Goal: Information Seeking & Learning: Check status

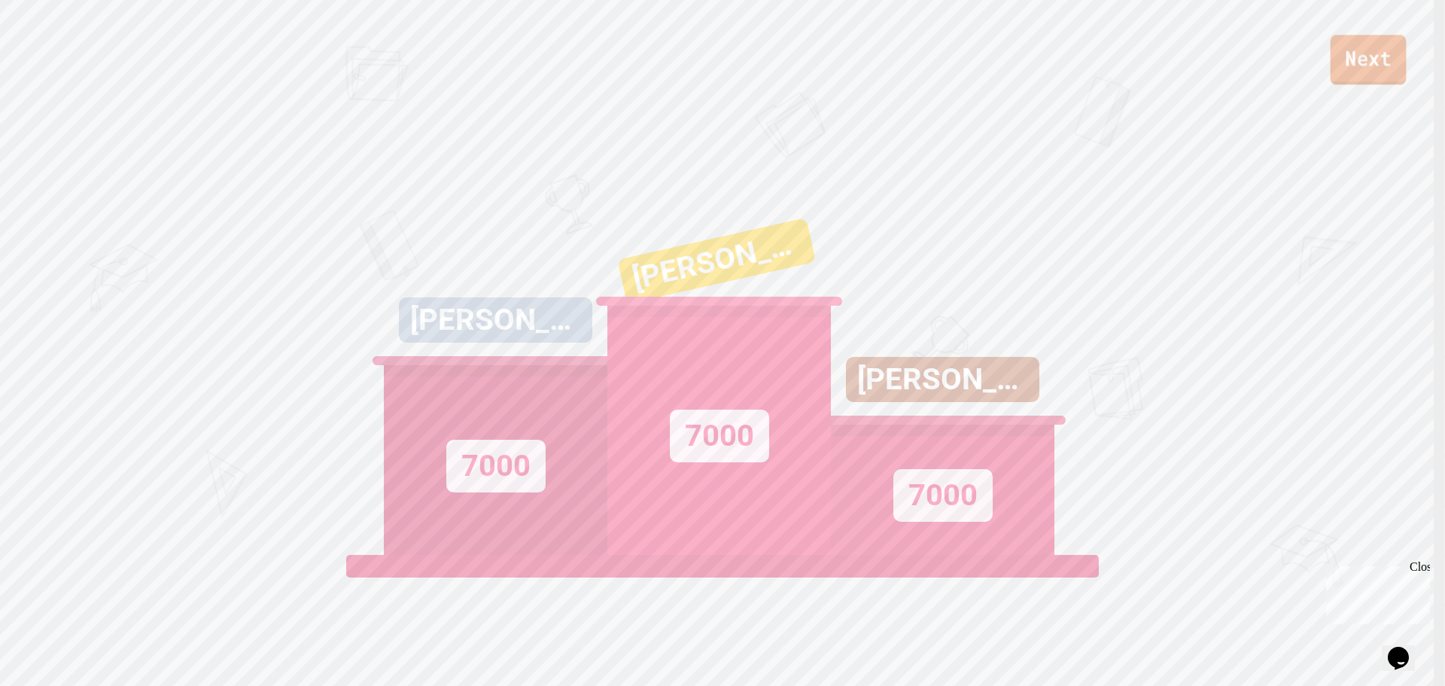
click at [1353, 57] on link "Next" at bounding box center [1369, 60] width 76 height 50
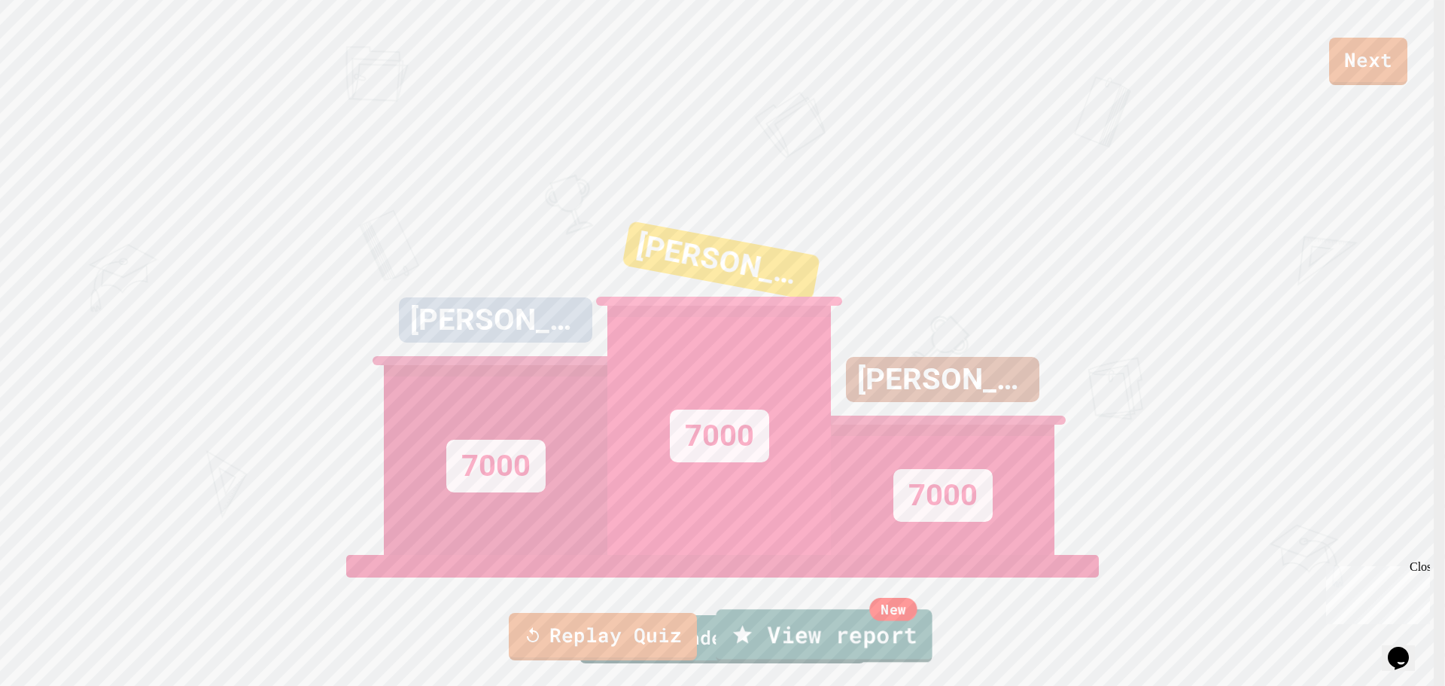
click at [804, 656] on link "New View report" at bounding box center [824, 635] width 216 height 53
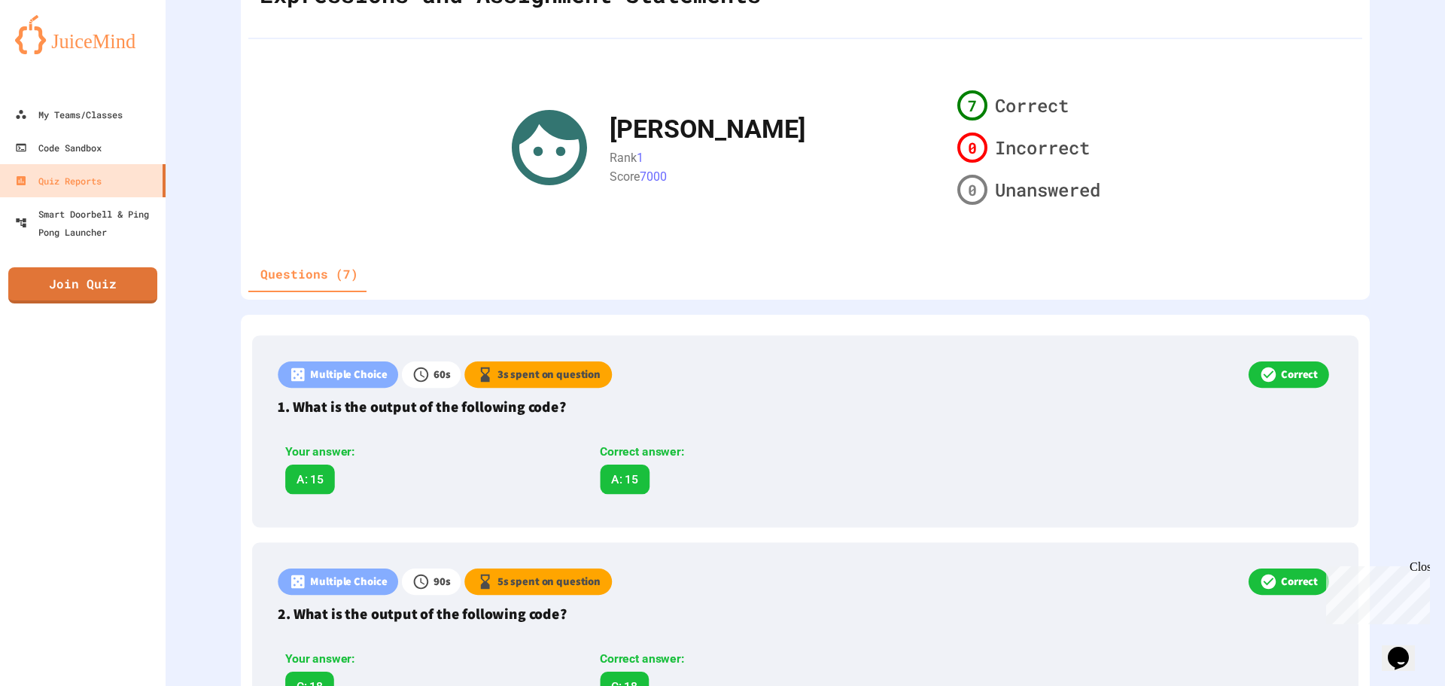
scroll to position [151, 0]
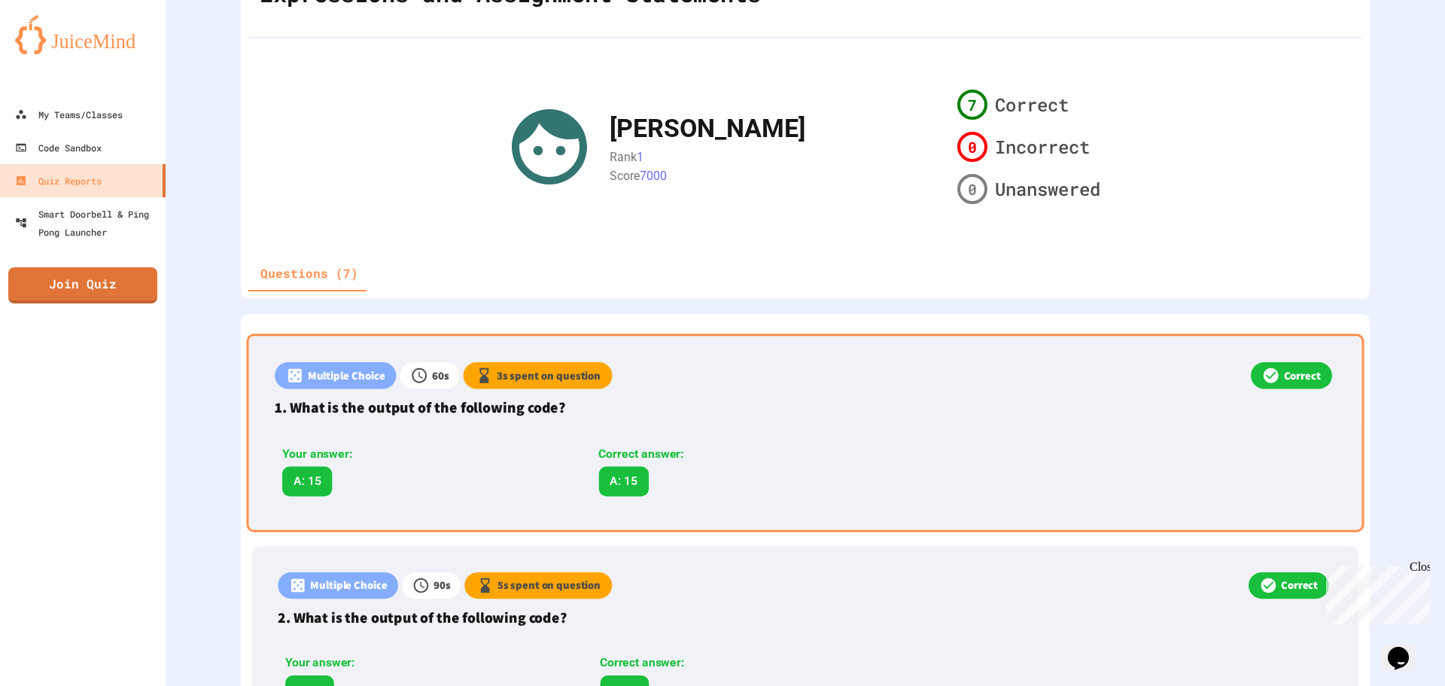
click at [757, 389] on div "Correct" at bounding box center [974, 377] width 723 height 31
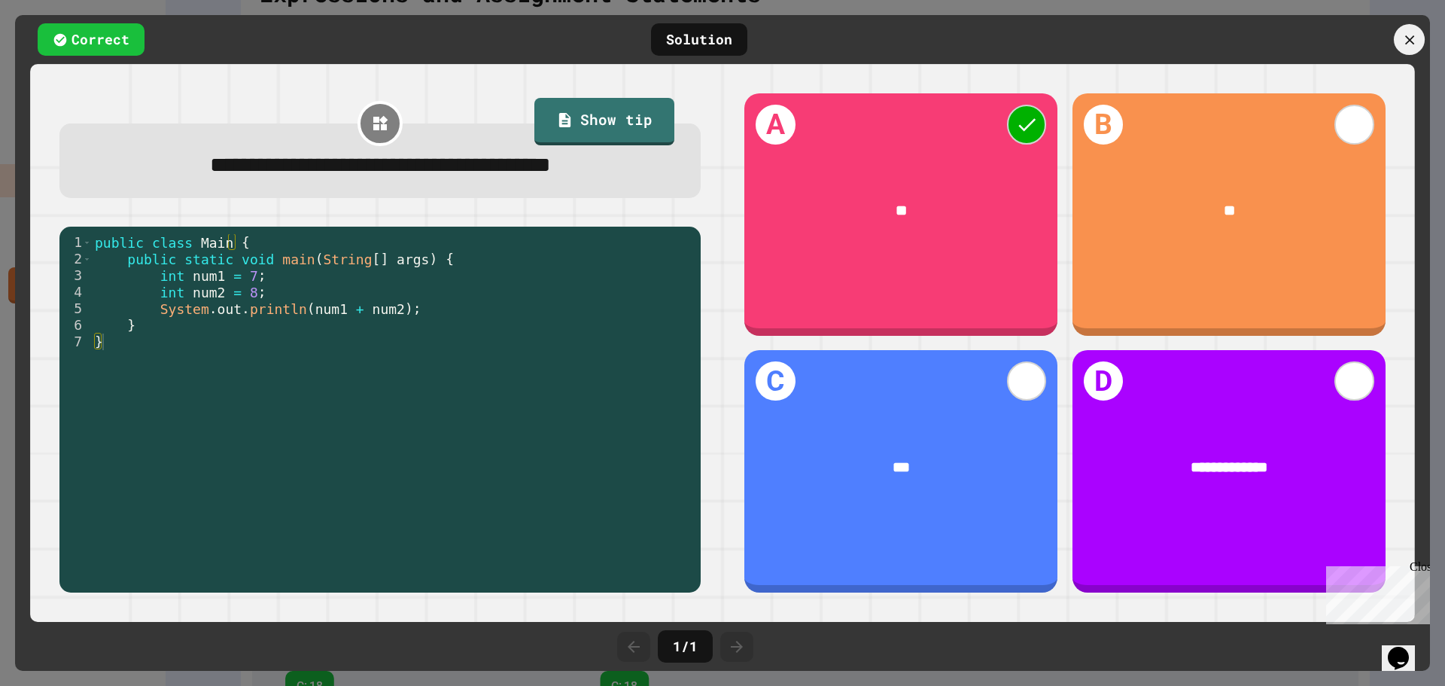
click at [1407, 35] on icon at bounding box center [1410, 40] width 16 height 16
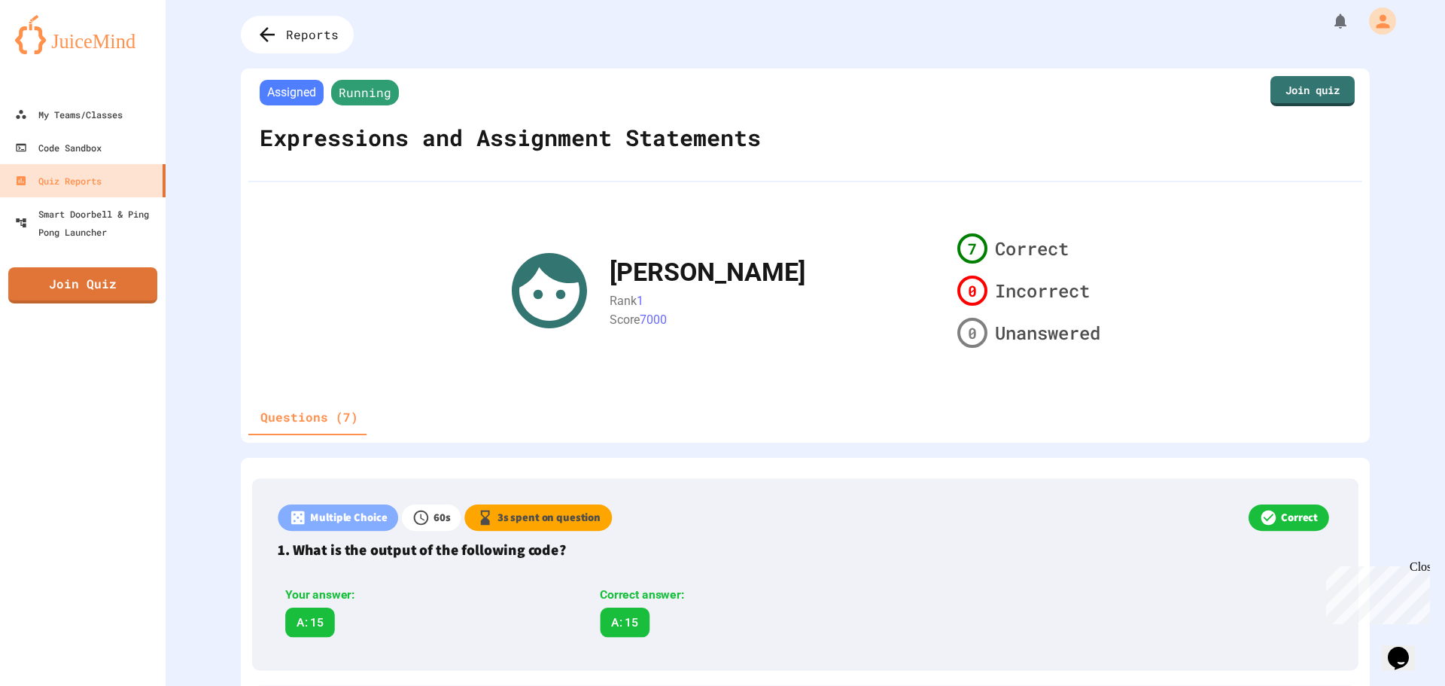
scroll to position [0, 0]
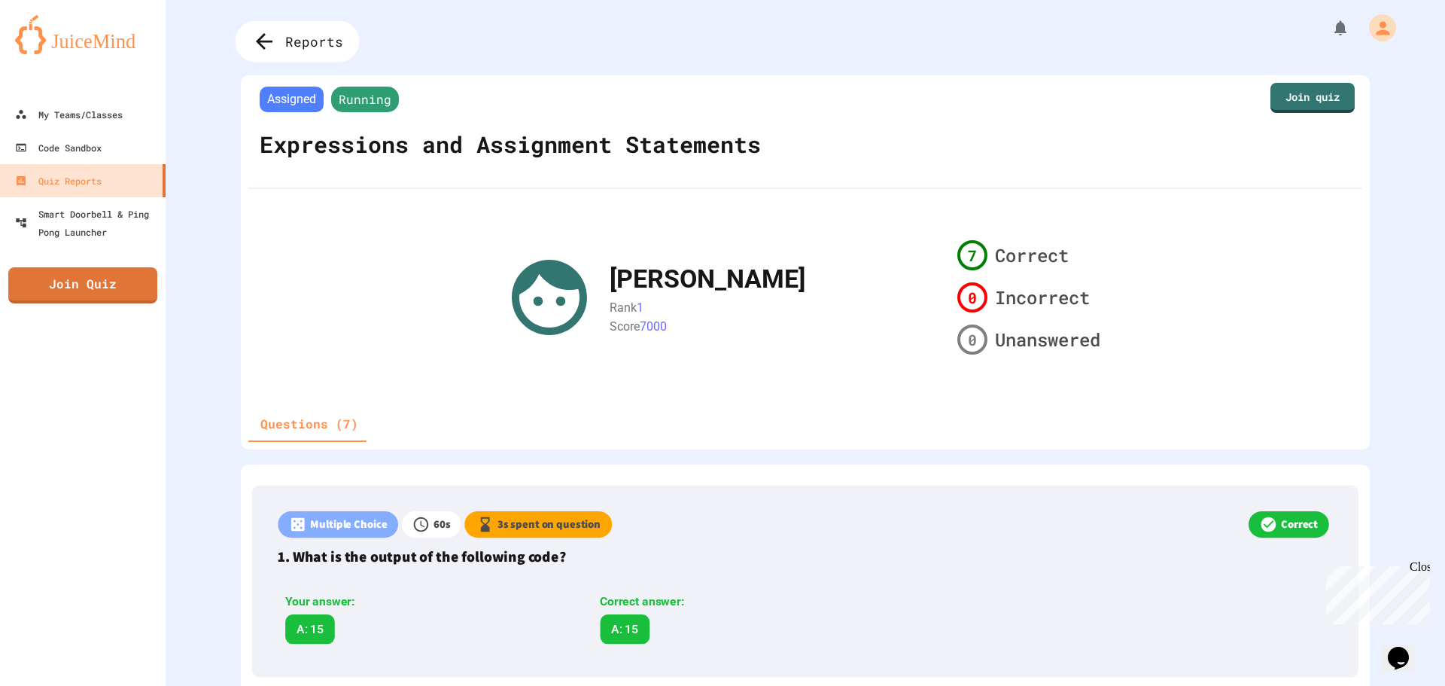
click at [303, 35] on span "Reports" at bounding box center [314, 42] width 58 height 20
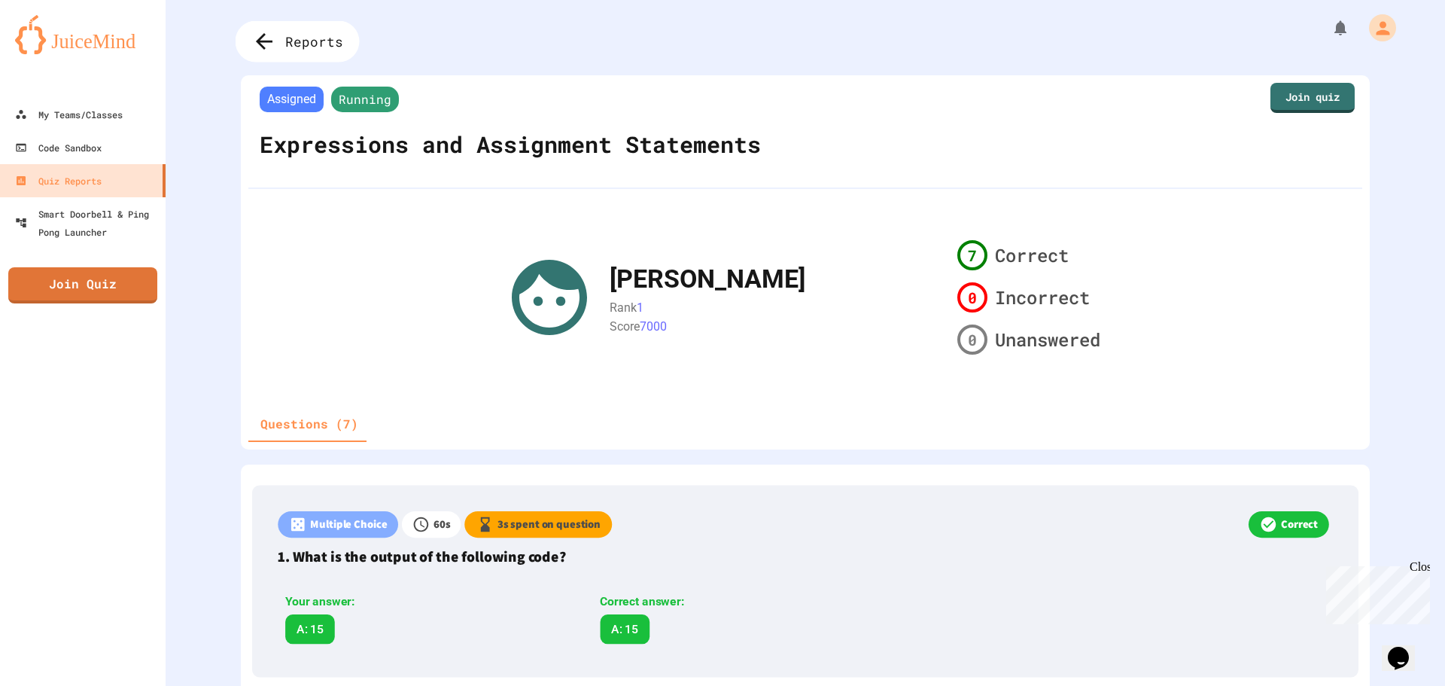
click at [270, 29] on icon at bounding box center [264, 41] width 25 height 25
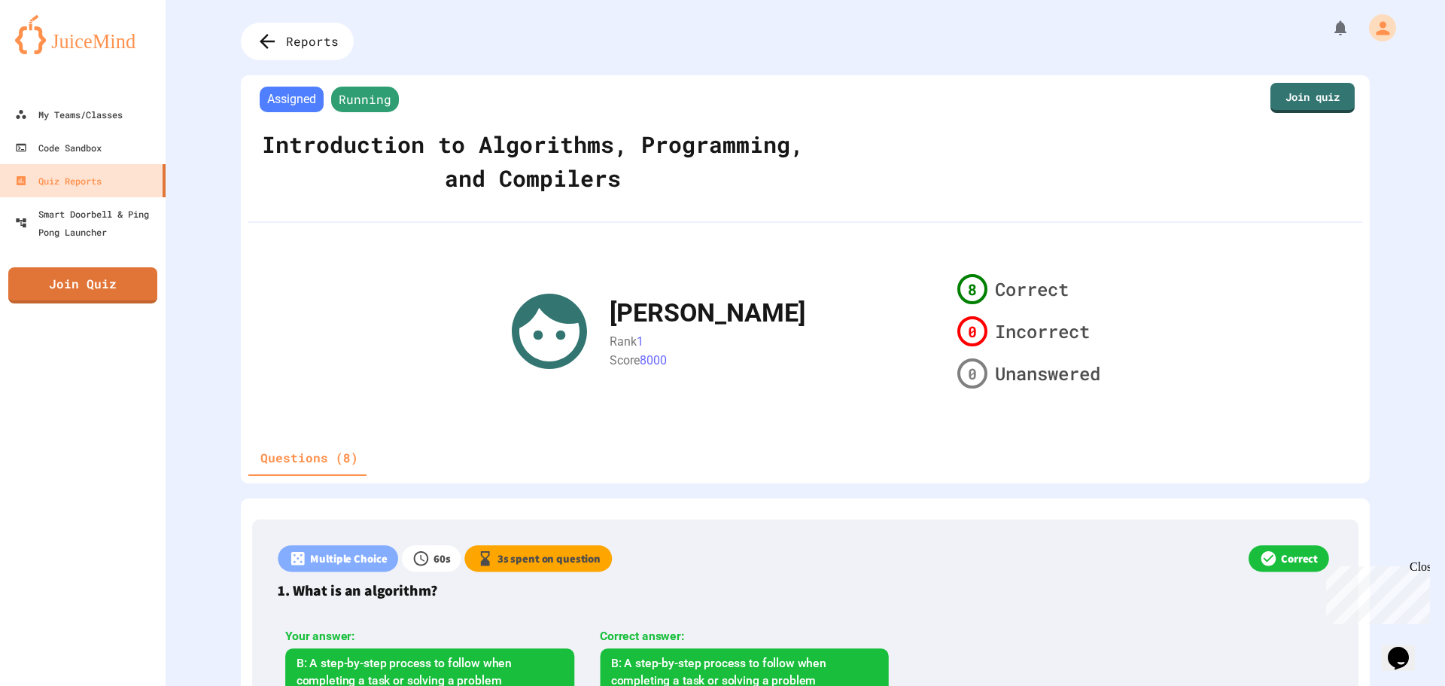
scroll to position [151, 0]
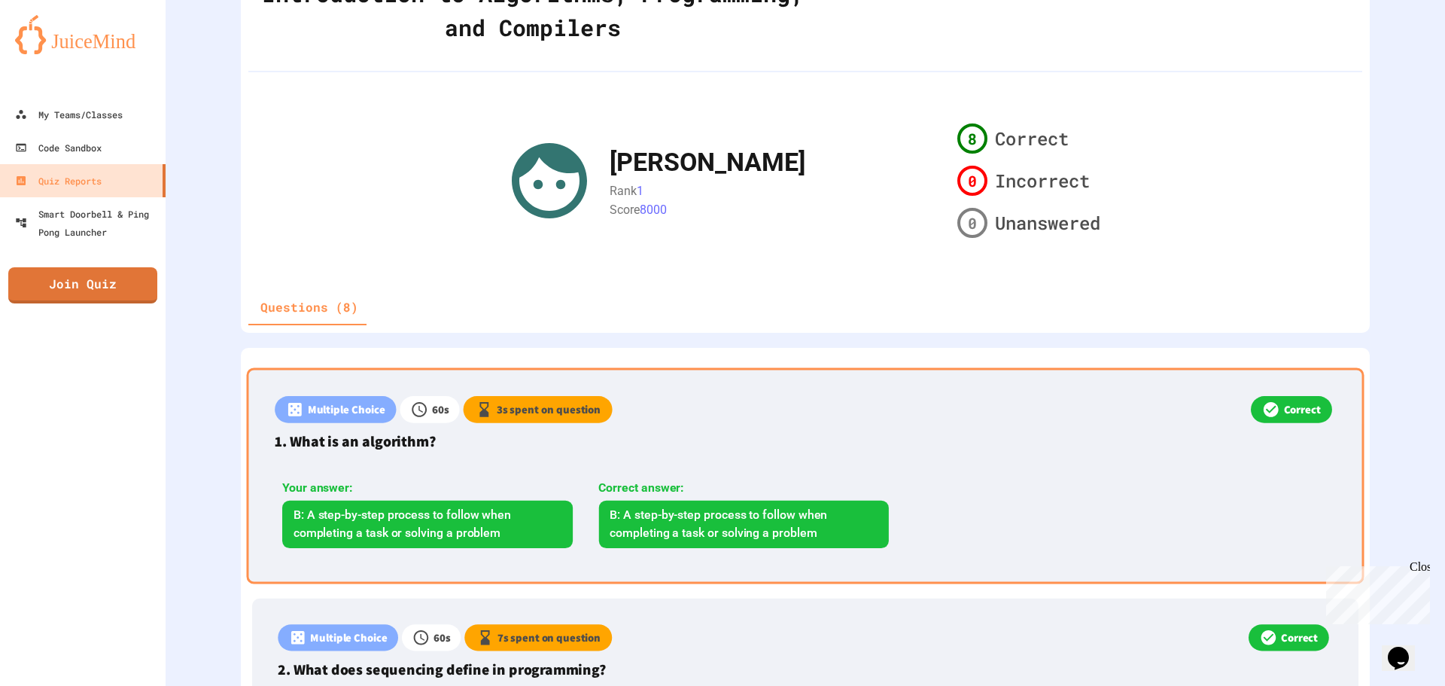
click at [932, 479] on div "Multiple Choice 60 s 3 s spent on question Correct 1. What is an algorithm? You…" at bounding box center [806, 475] width 1118 height 216
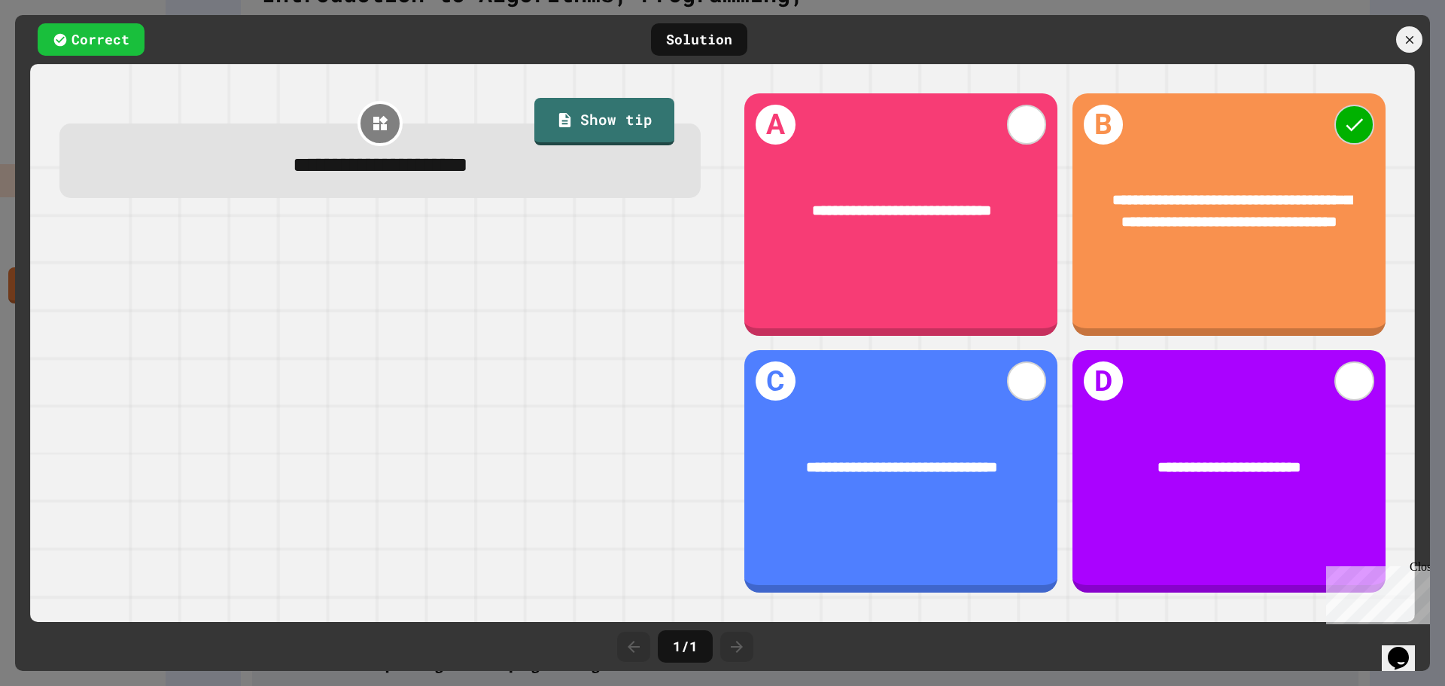
click at [744, 648] on icon at bounding box center [737, 647] width 18 height 18
click at [1403, 40] on icon at bounding box center [1410, 40] width 17 height 17
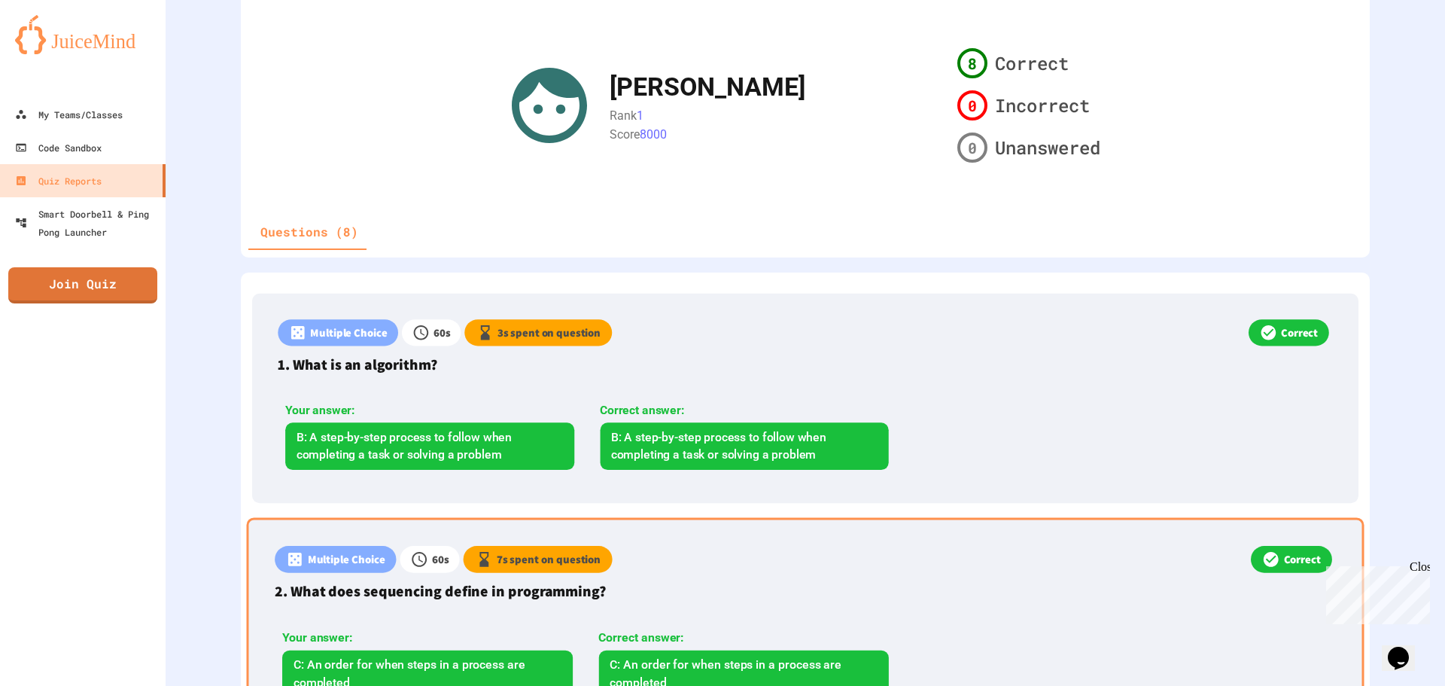
scroll to position [376, 0]
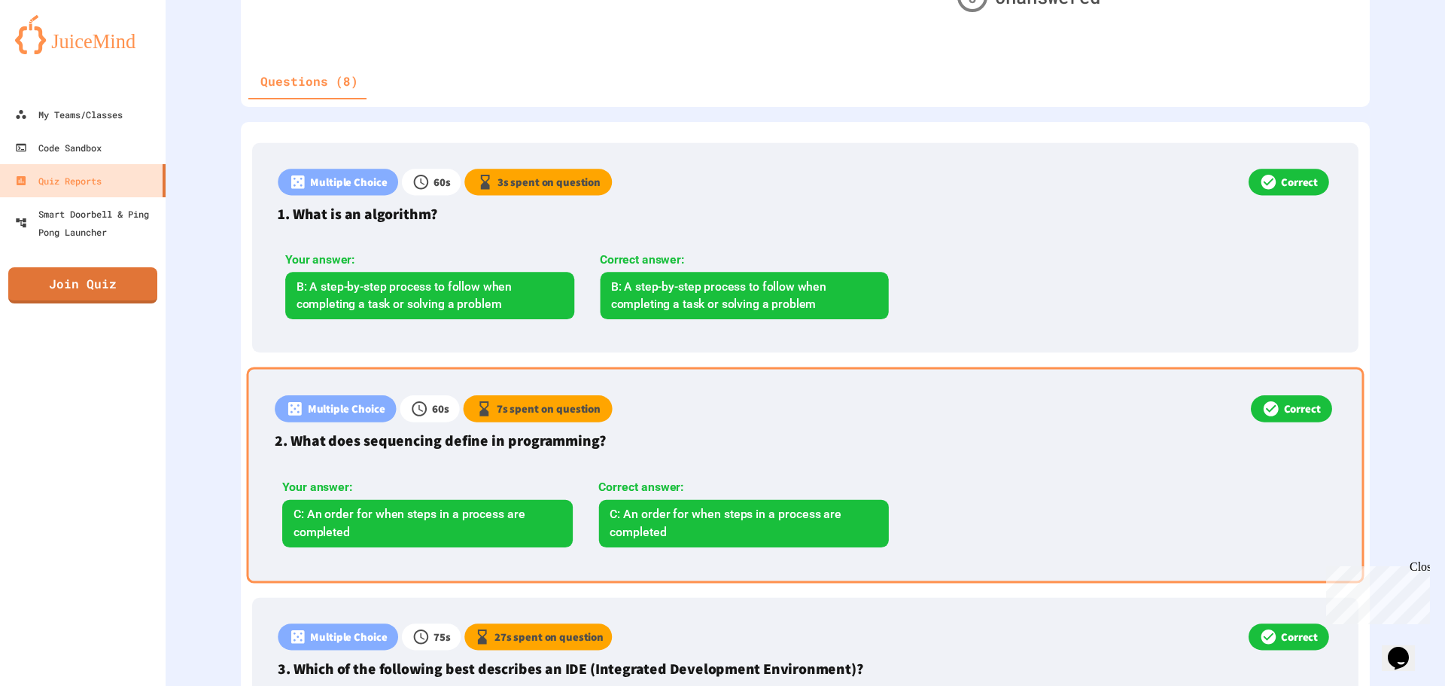
click at [892, 458] on div "Multiple Choice 60 s 7 s spent on question Correct 2. What does sequencing defi…" at bounding box center [806, 475] width 1118 height 216
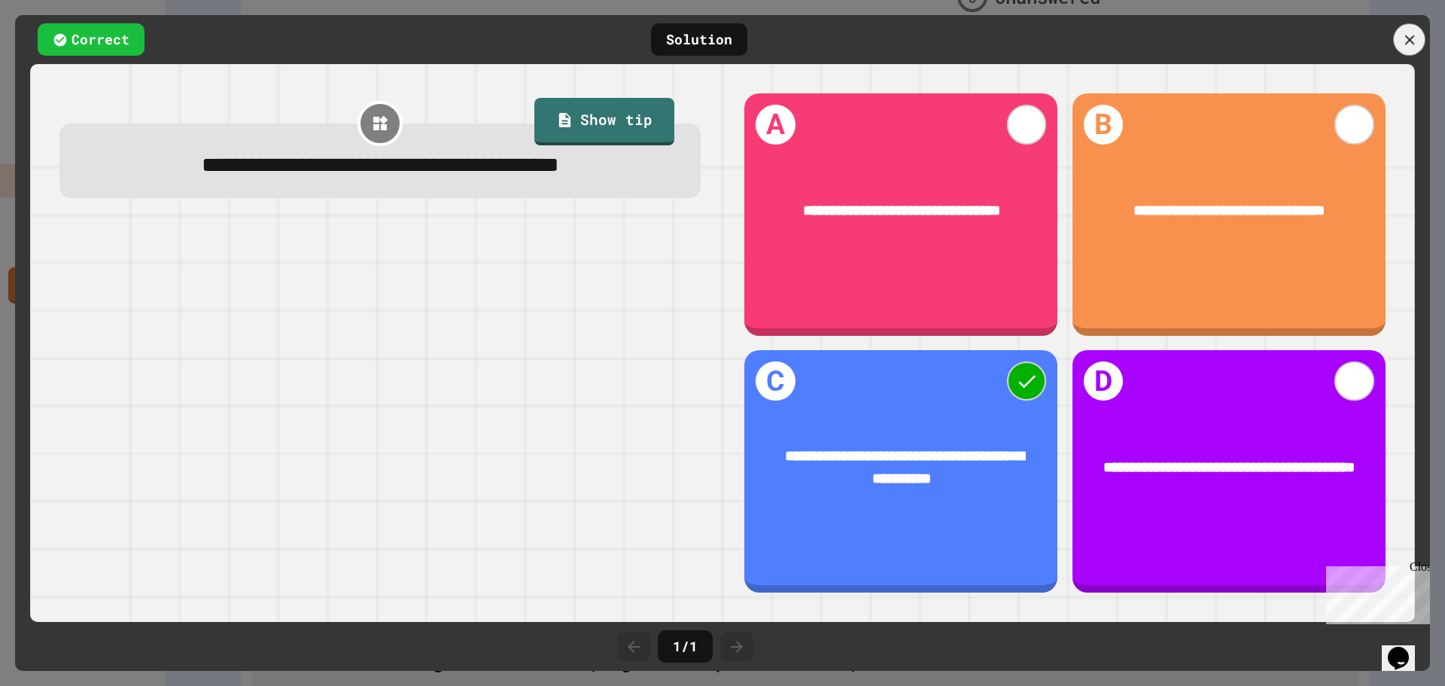
click at [1405, 40] on icon at bounding box center [1410, 40] width 17 height 17
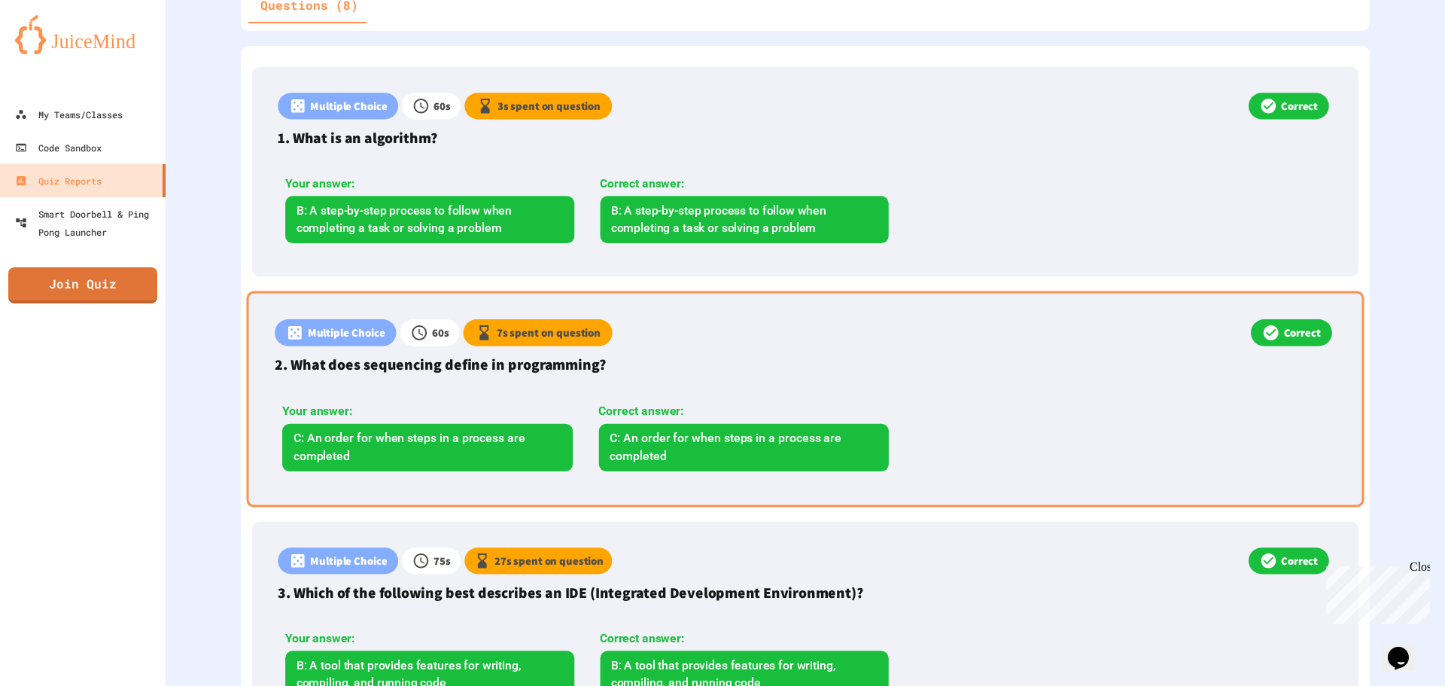
scroll to position [602, 0]
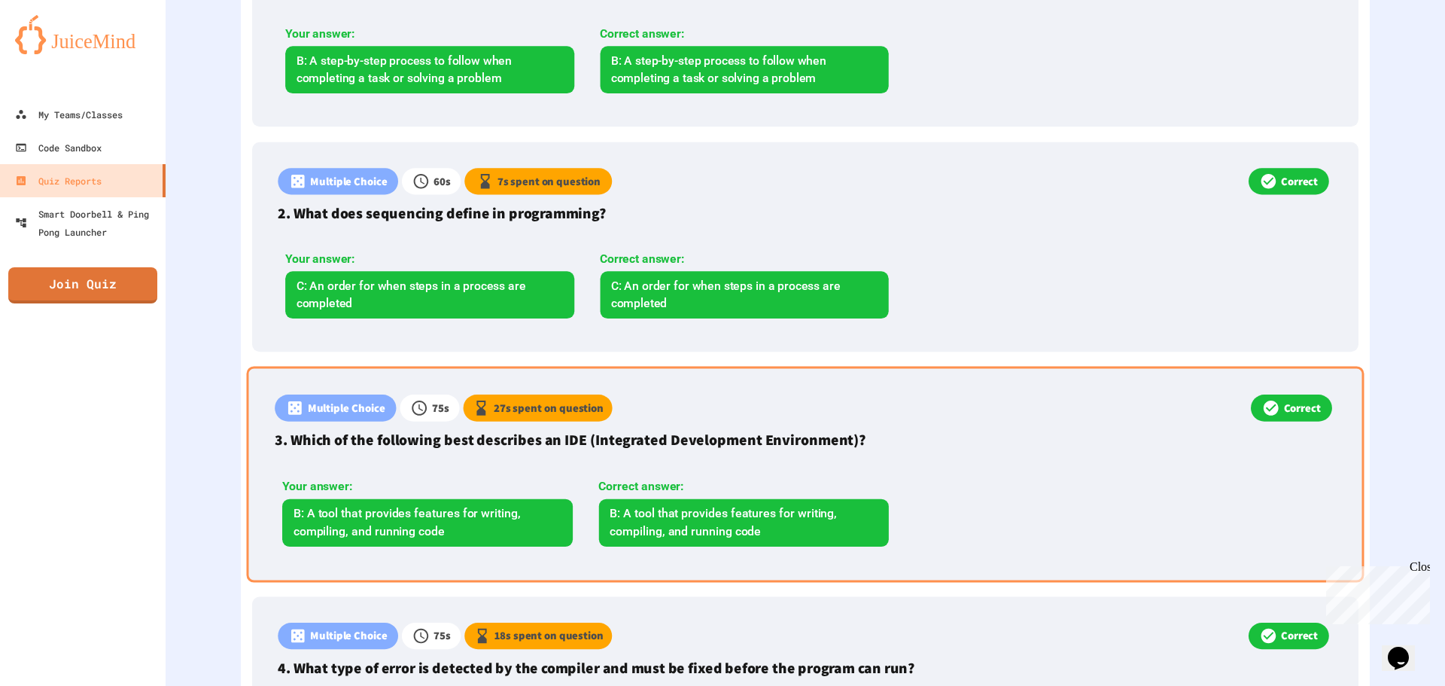
click at [966, 468] on div "Multiple Choice 75 s 27 s spent on question Correct 3. Which of the following b…" at bounding box center [806, 474] width 1118 height 216
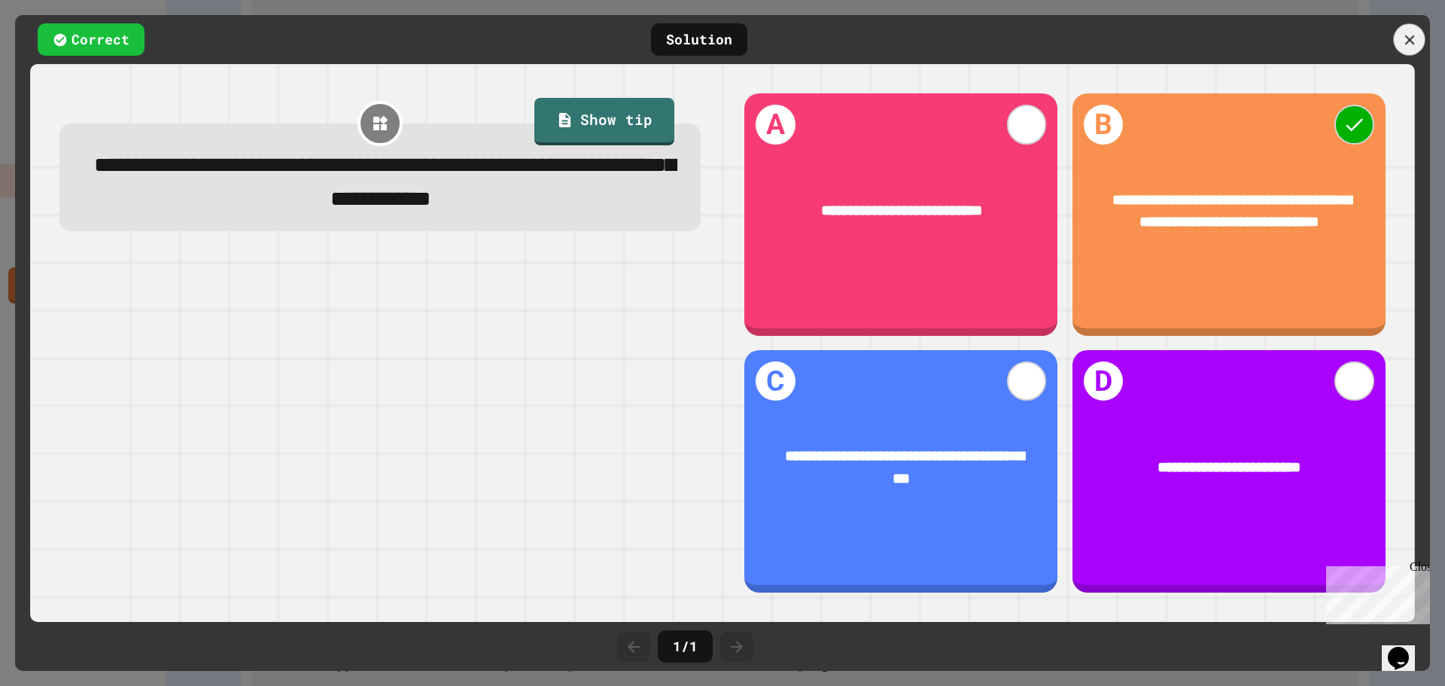
click at [1396, 39] on div at bounding box center [1410, 40] width 32 height 32
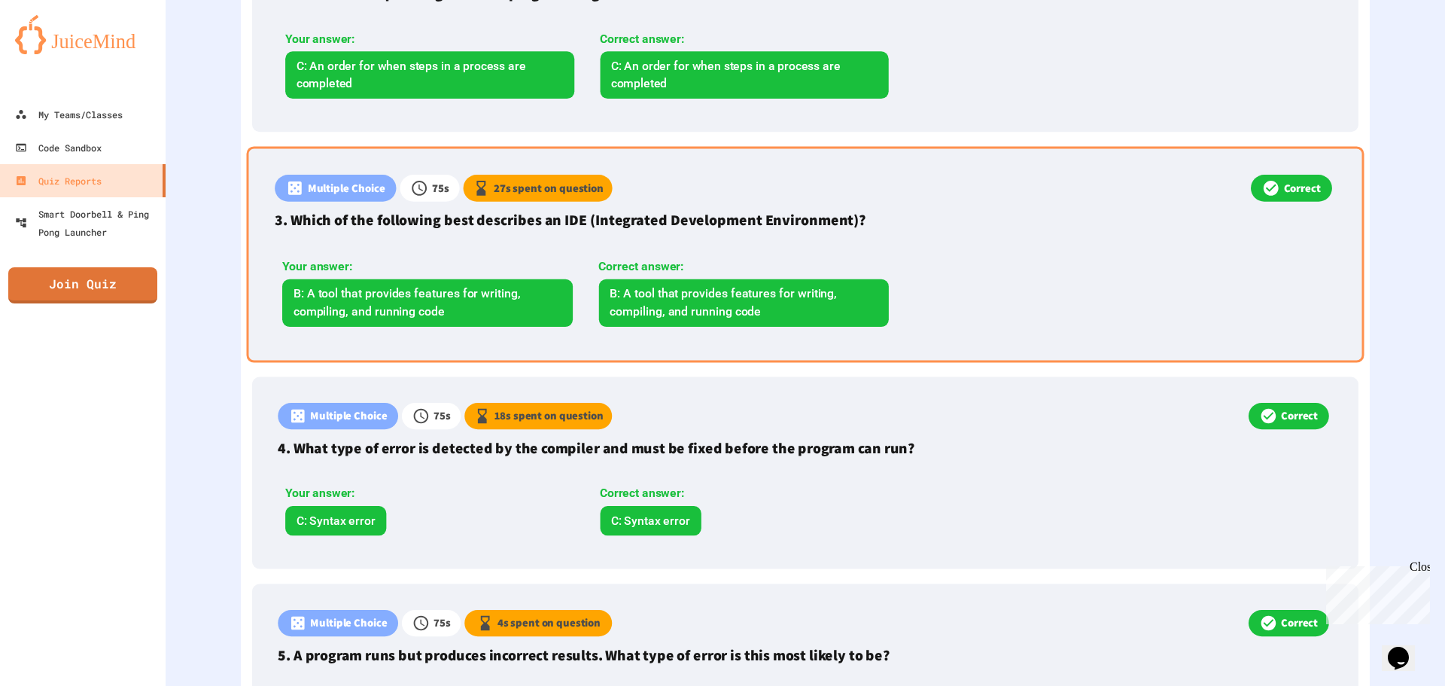
scroll to position [828, 0]
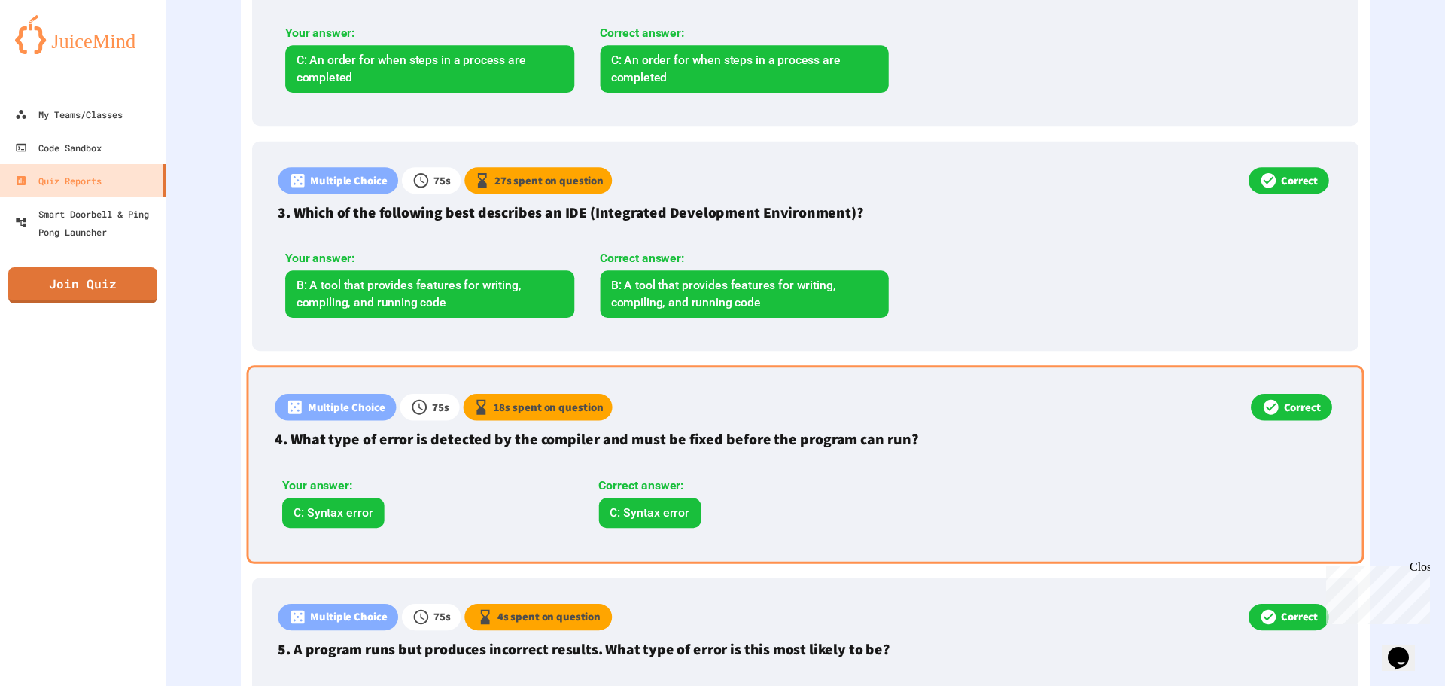
click at [527, 470] on div "Your answer: C: Syntax error Correct answer: C: Syntax error" at bounding box center [593, 498] width 637 height 74
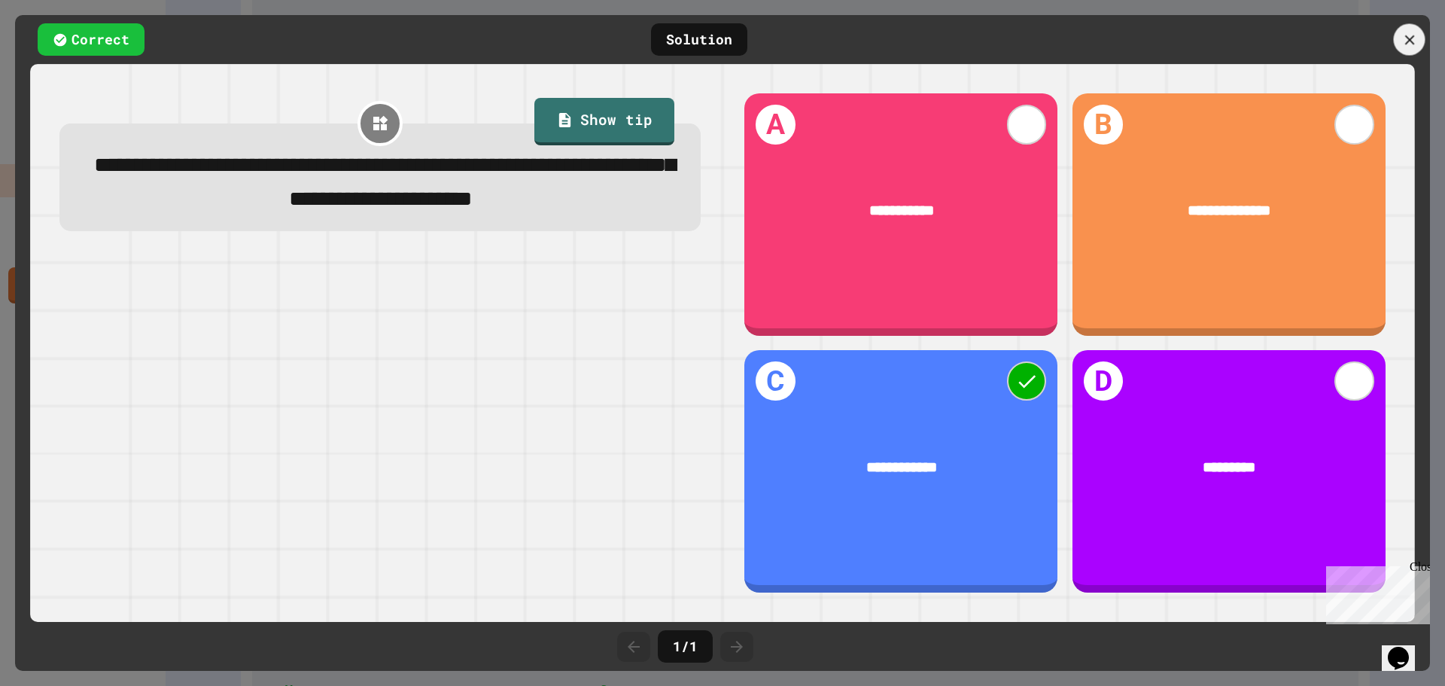
click at [1408, 40] on icon at bounding box center [1410, 40] width 17 height 17
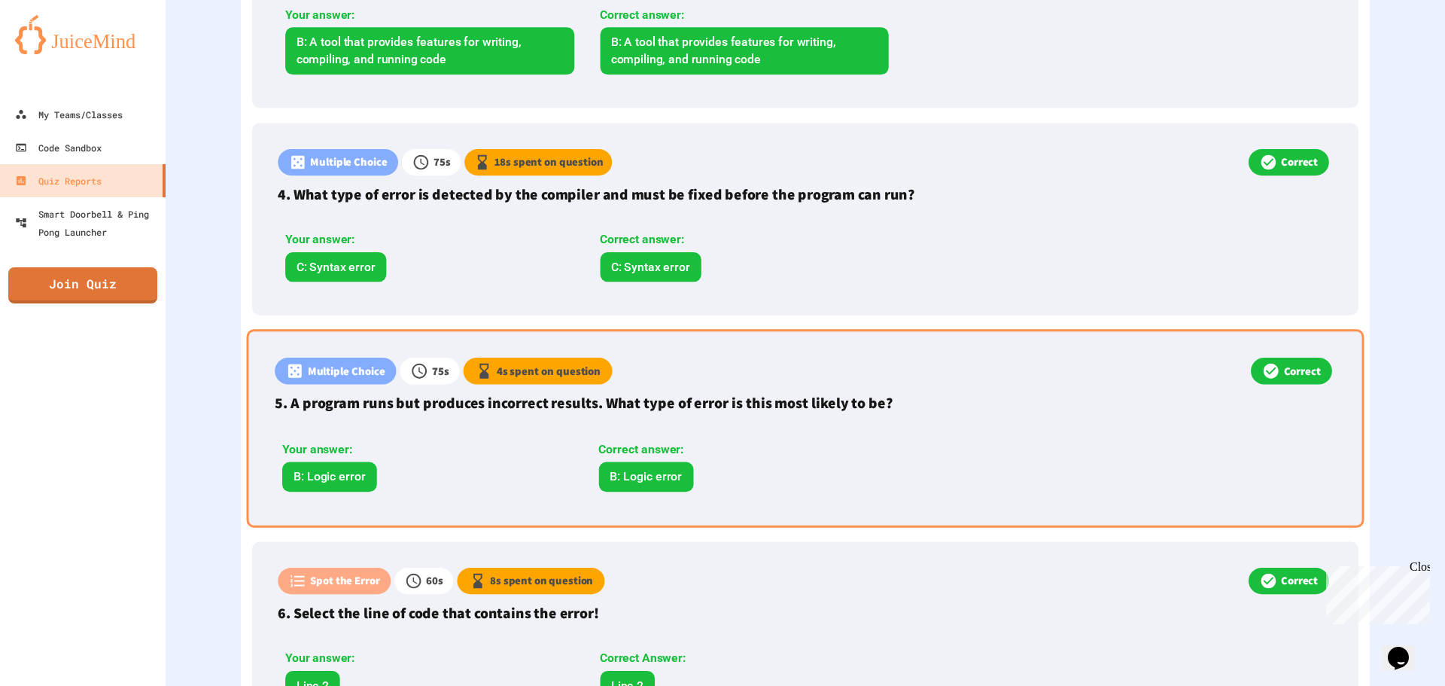
scroll to position [1204, 0]
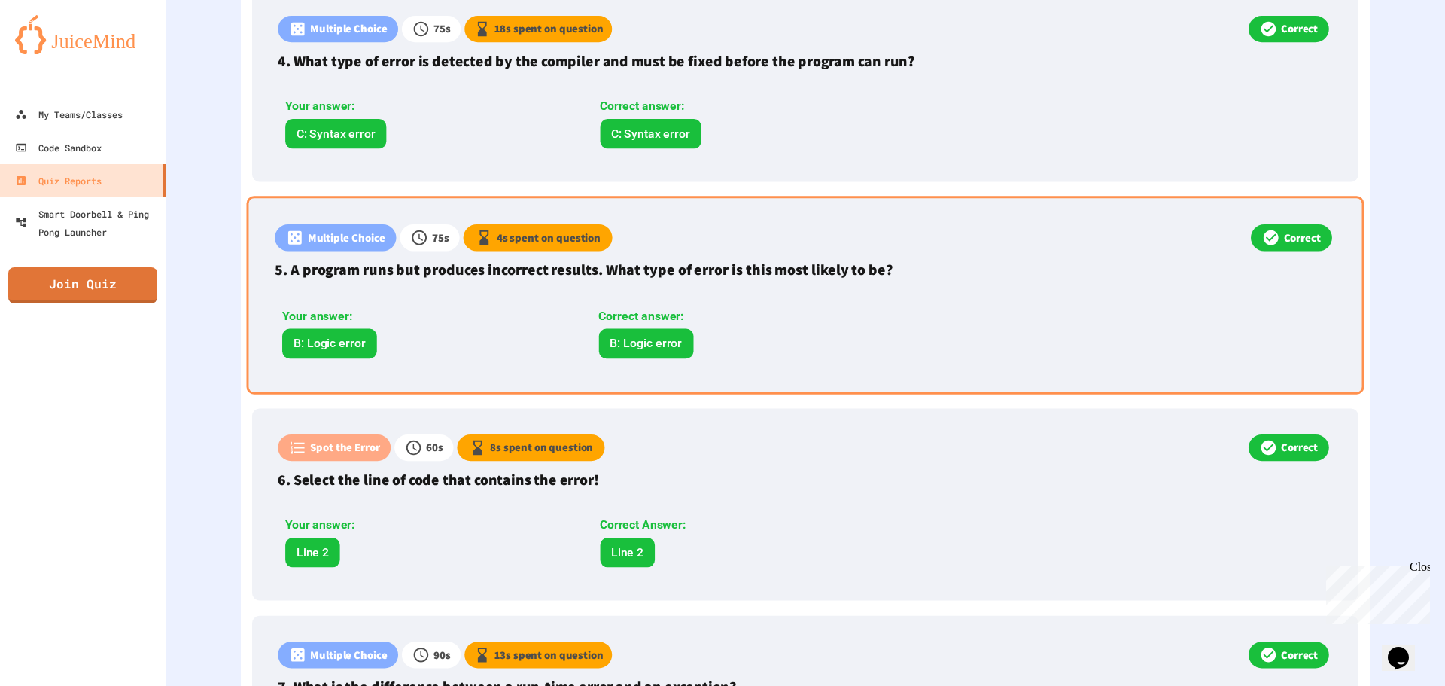
click at [887, 535] on div "Correct Answer: Line 2" at bounding box center [743, 541] width 303 height 51
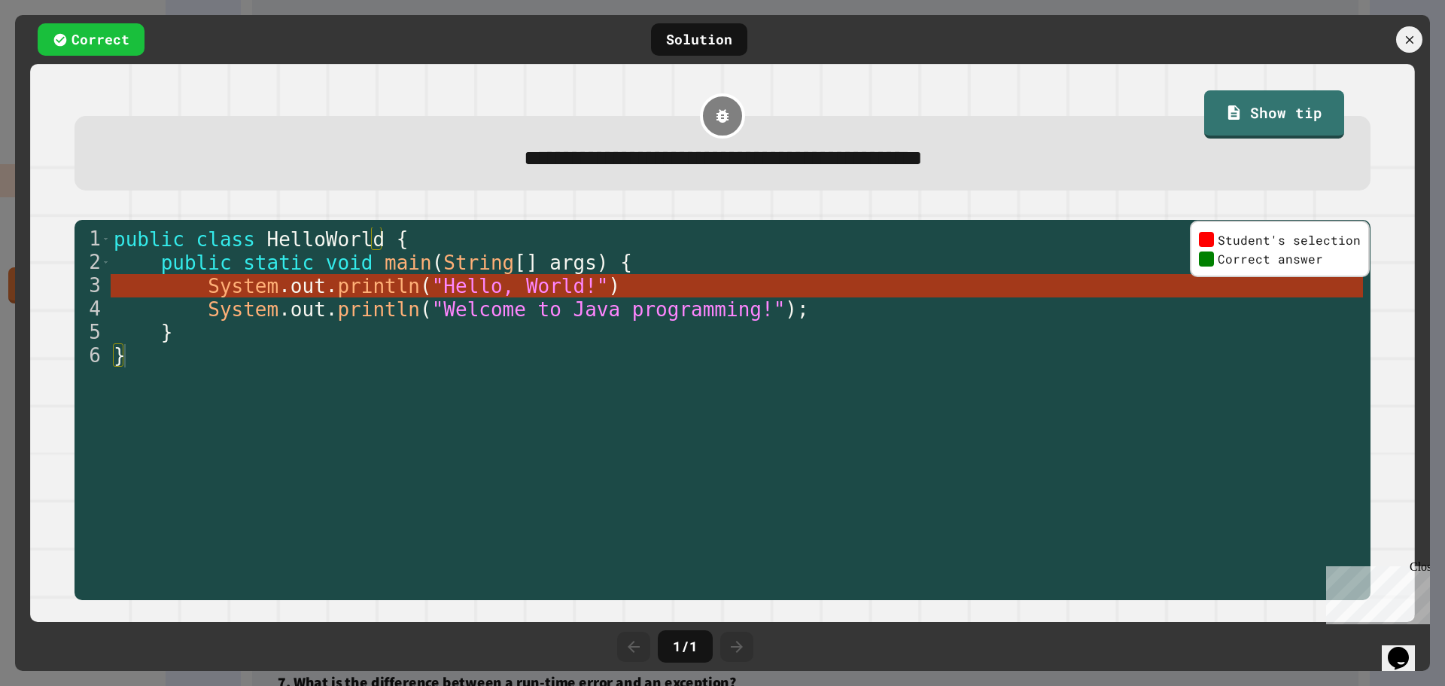
click at [1396, 47] on div at bounding box center [1348, 39] width 166 height 26
click at [1399, 46] on div at bounding box center [1410, 40] width 32 height 32
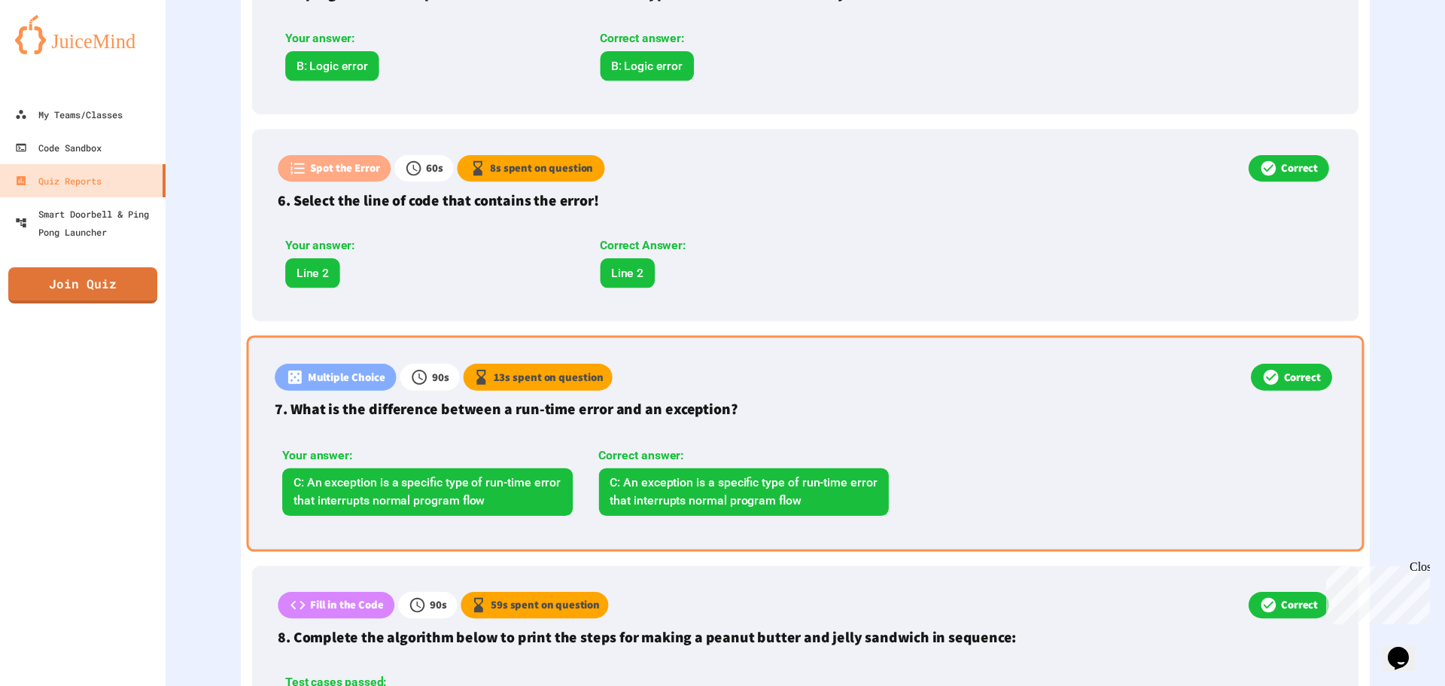
scroll to position [1505, 0]
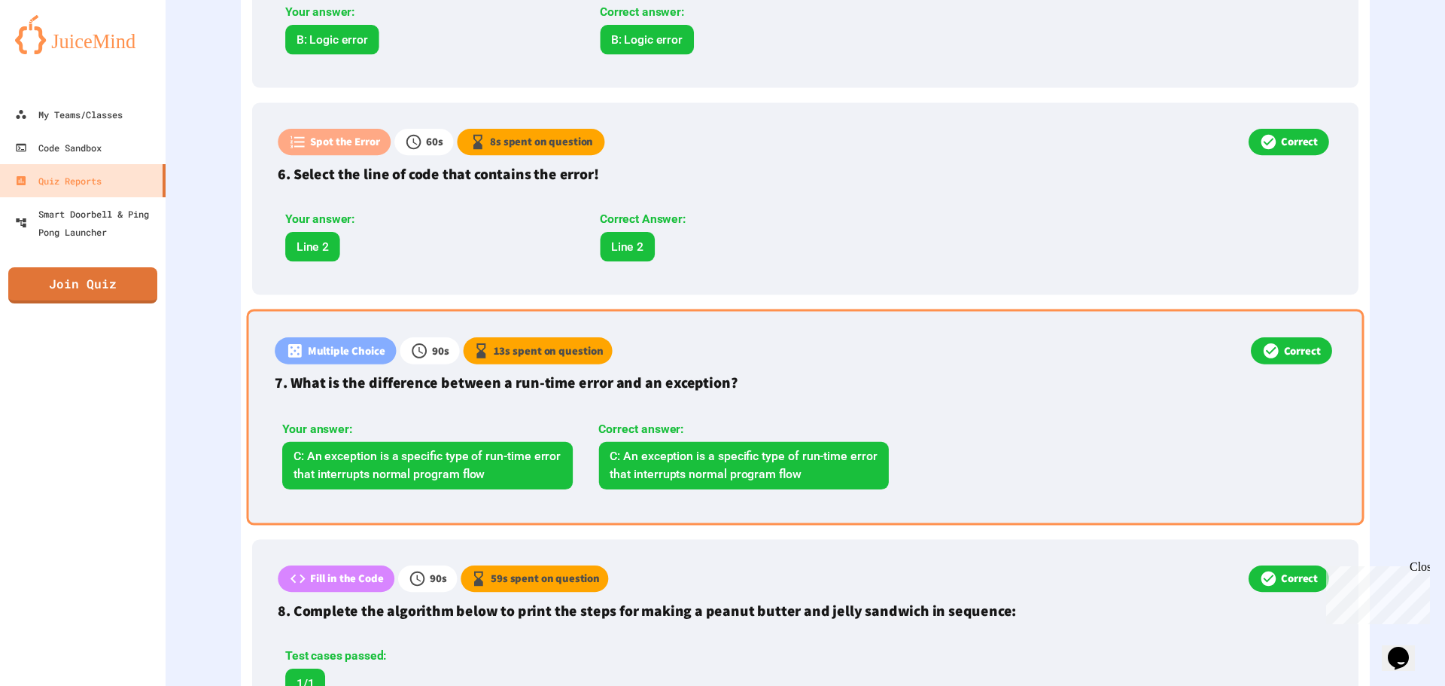
click at [968, 425] on div "Multiple Choice 90 s 13 s spent on question Correct 7. What is the difference b…" at bounding box center [806, 417] width 1118 height 216
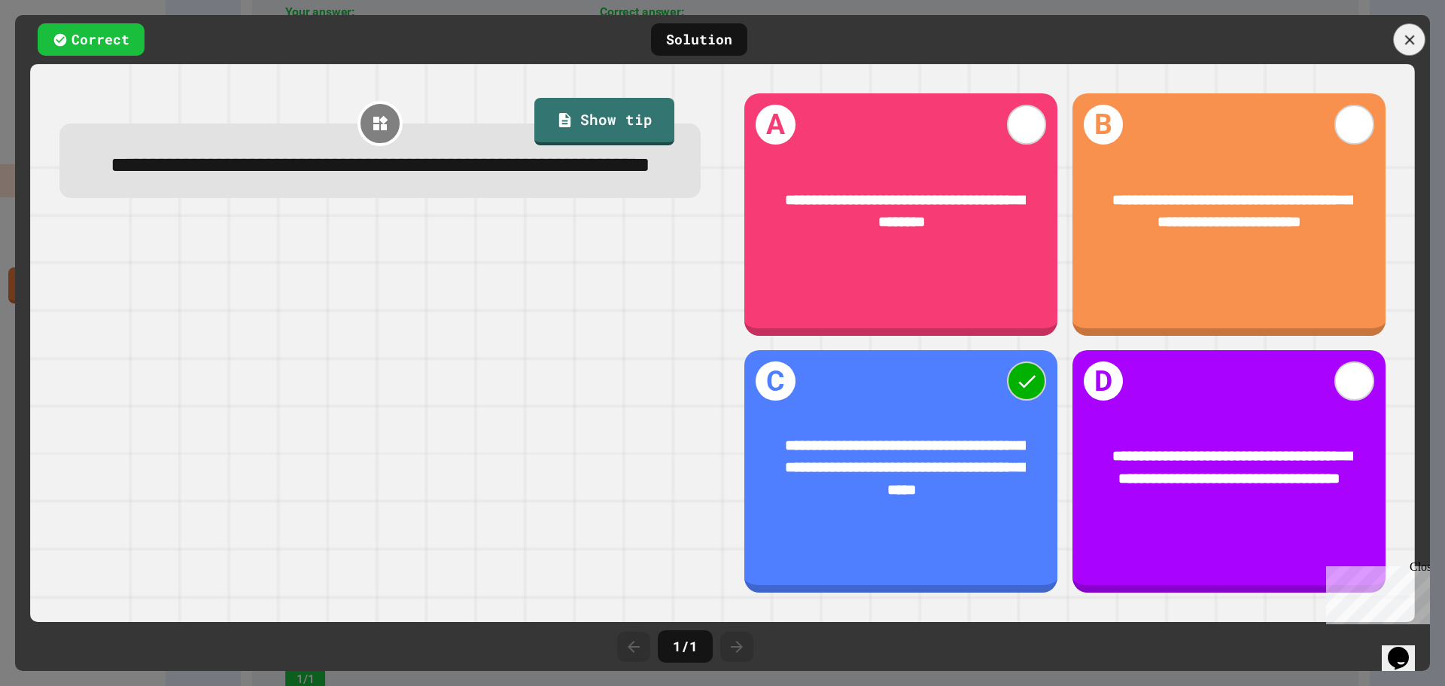
click at [1416, 38] on icon at bounding box center [1410, 40] width 17 height 17
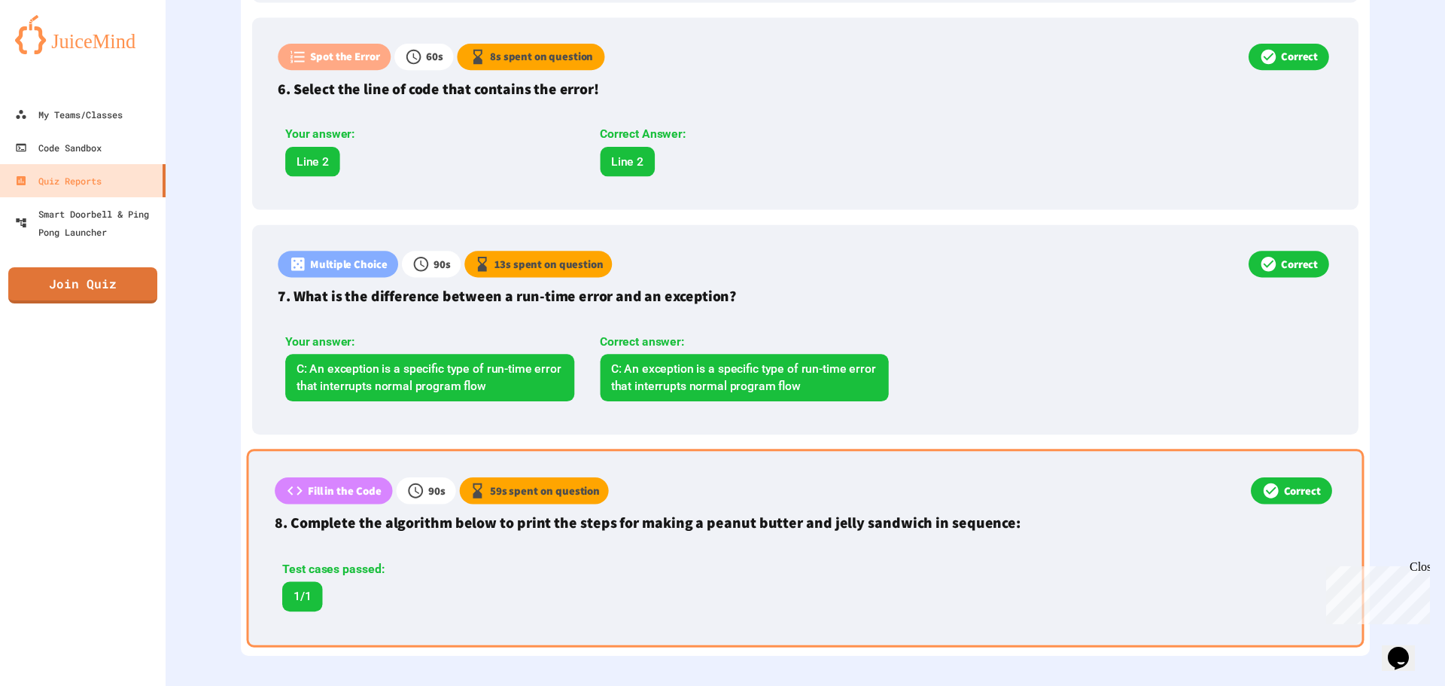
click at [667, 567] on div "Test cases passed: 1/1" at bounding box center [586, 585] width 622 height 51
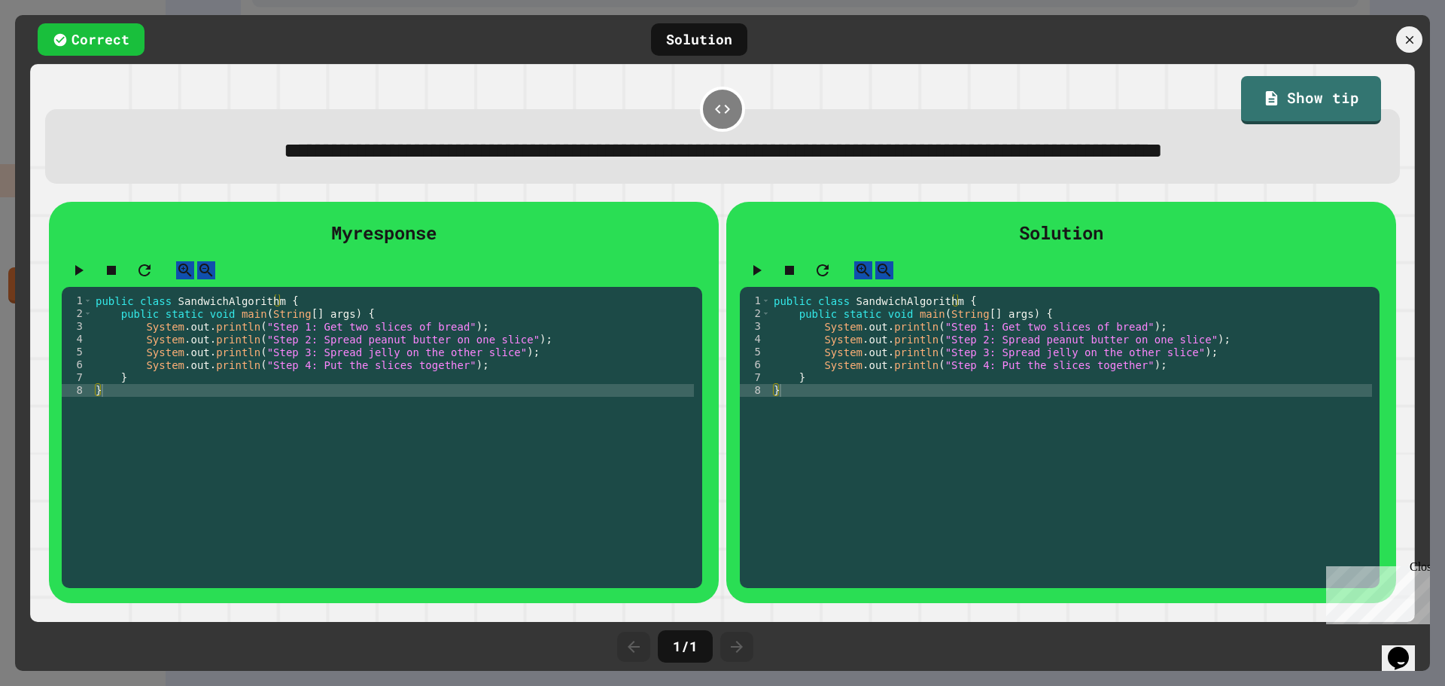
scroll to position [1597, 0]
click at [1407, 38] on icon at bounding box center [1410, 40] width 17 height 17
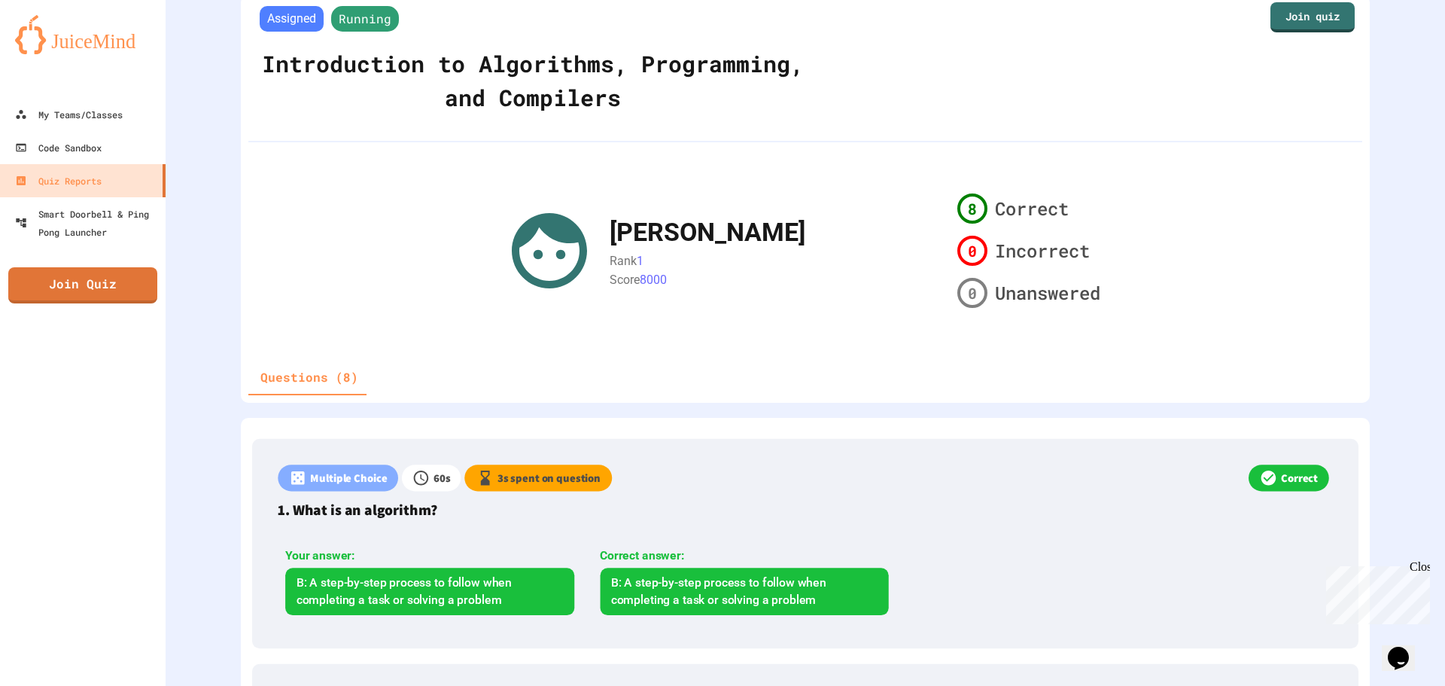
scroll to position [0, 0]
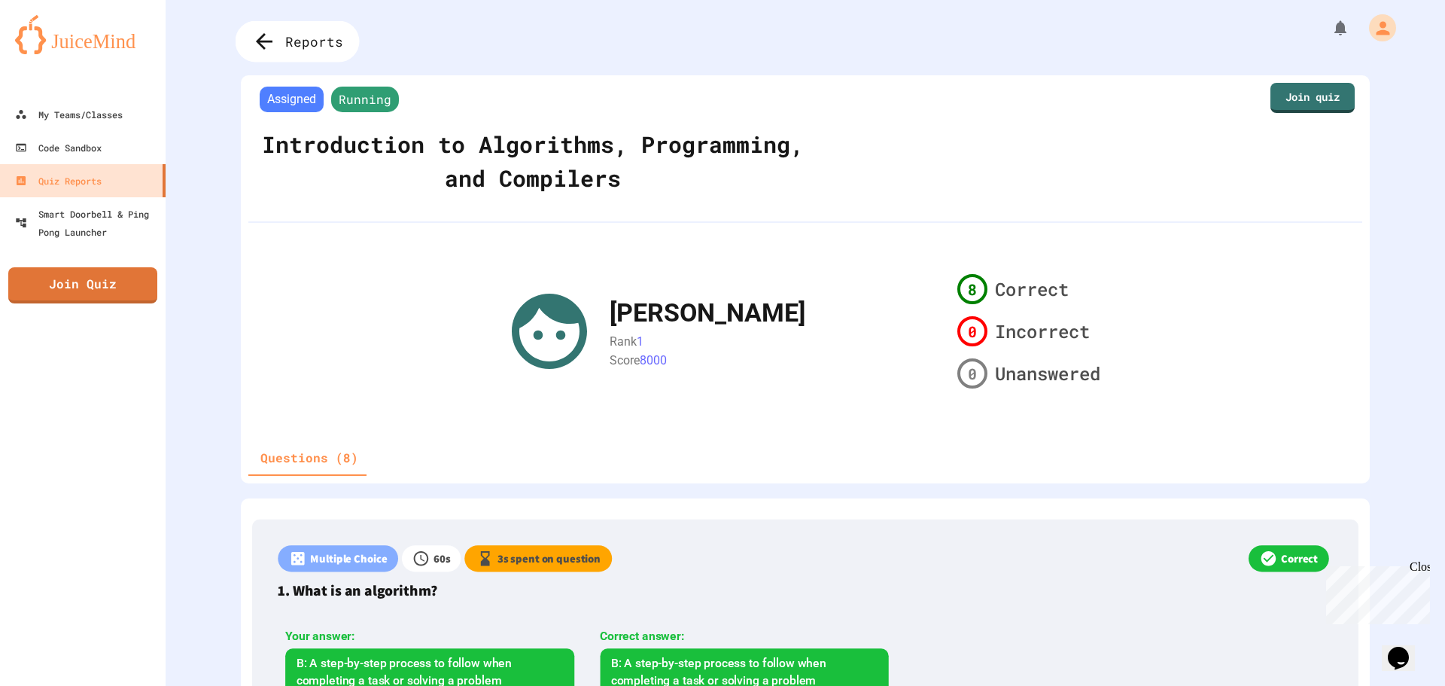
click at [330, 30] on div "Reports" at bounding box center [298, 41] width 124 height 41
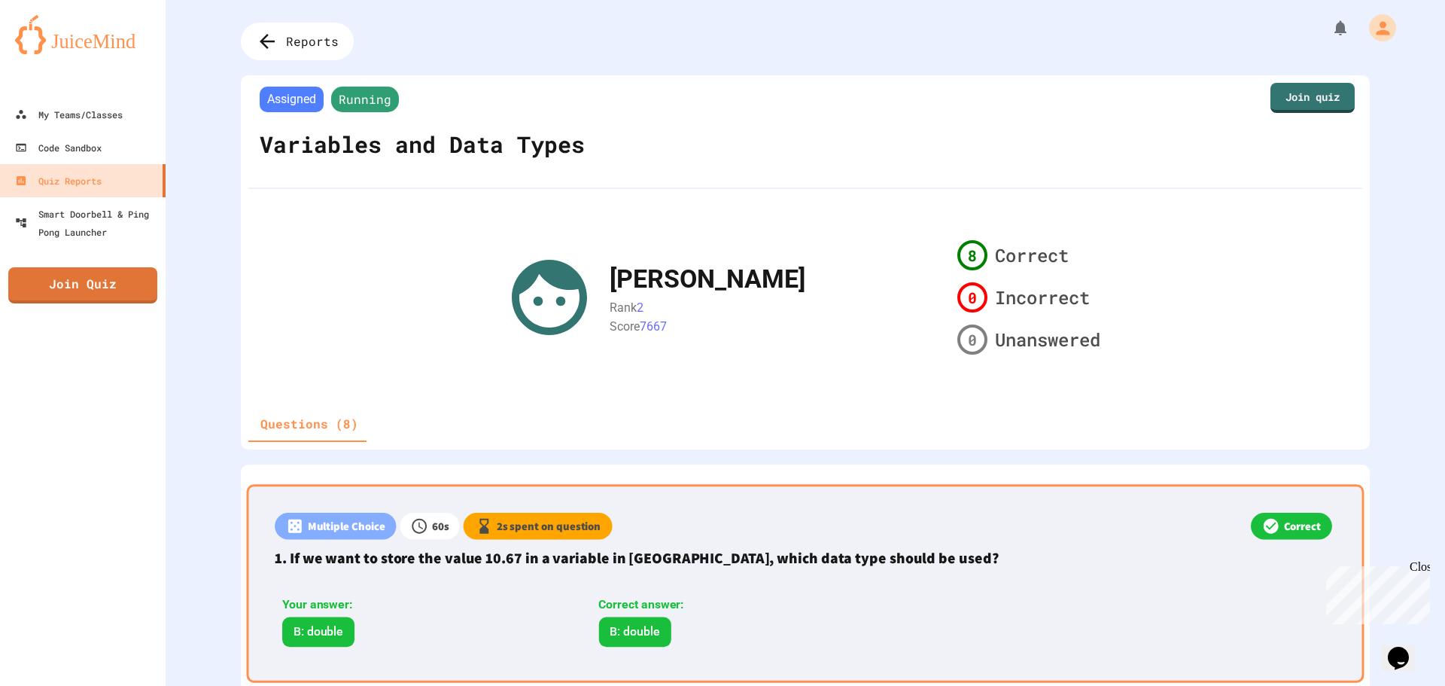
click at [887, 562] on p "1. If we want to store the value 10.67 in a variable in [GEOGRAPHIC_DATA], whic…" at bounding box center [805, 557] width 1061 height 23
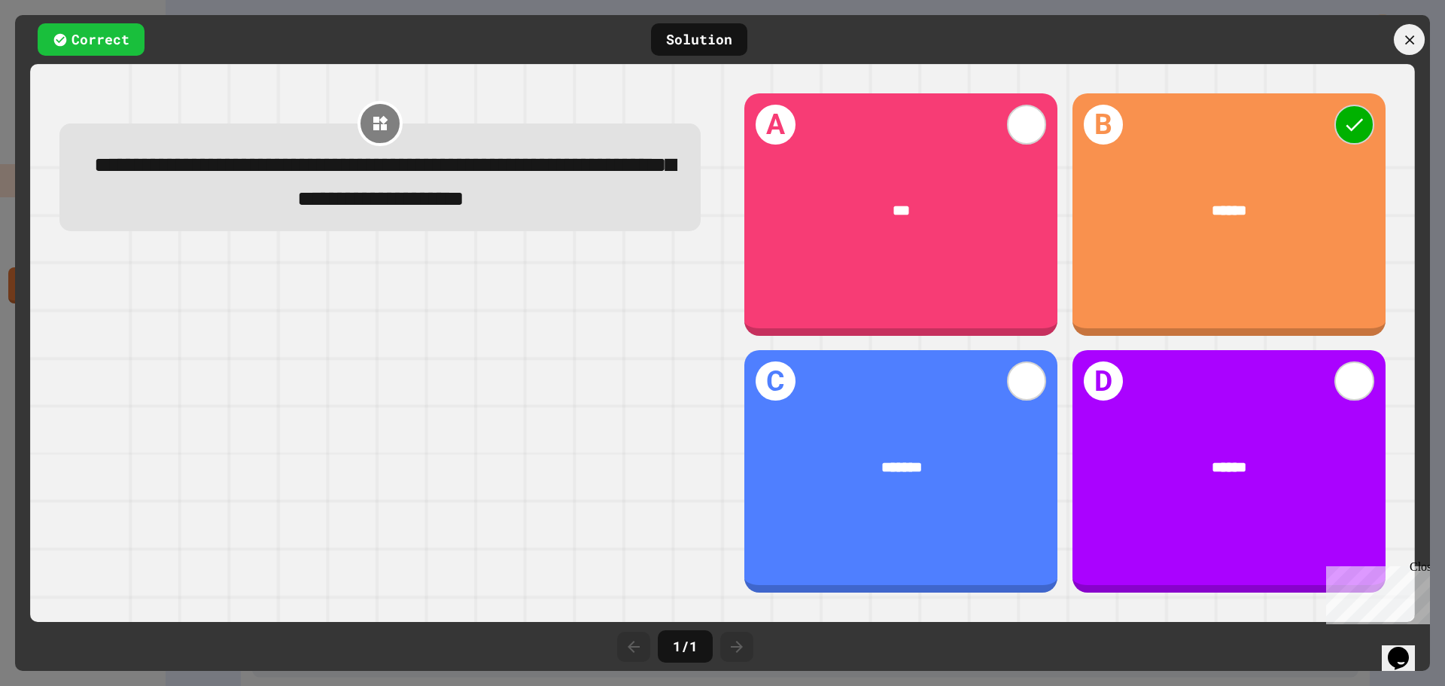
click at [1414, 41] on icon at bounding box center [1410, 40] width 16 height 16
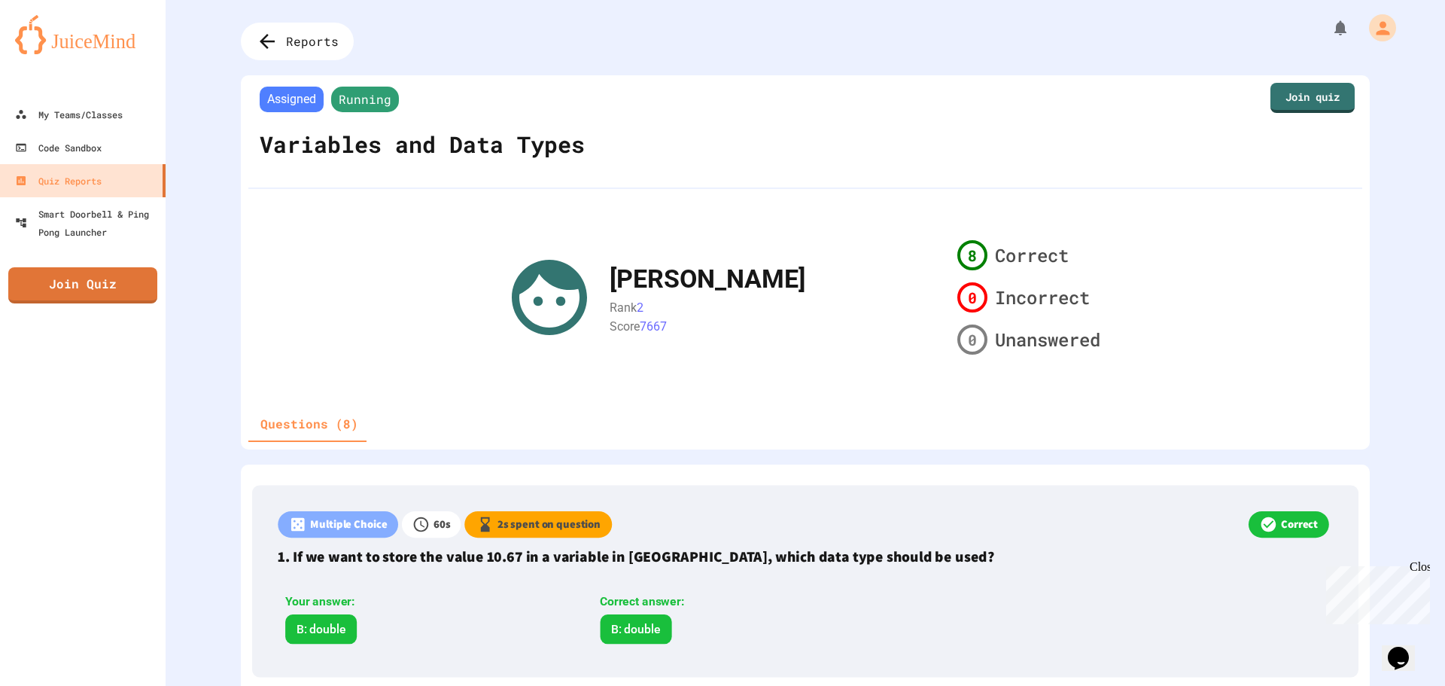
scroll to position [226, 0]
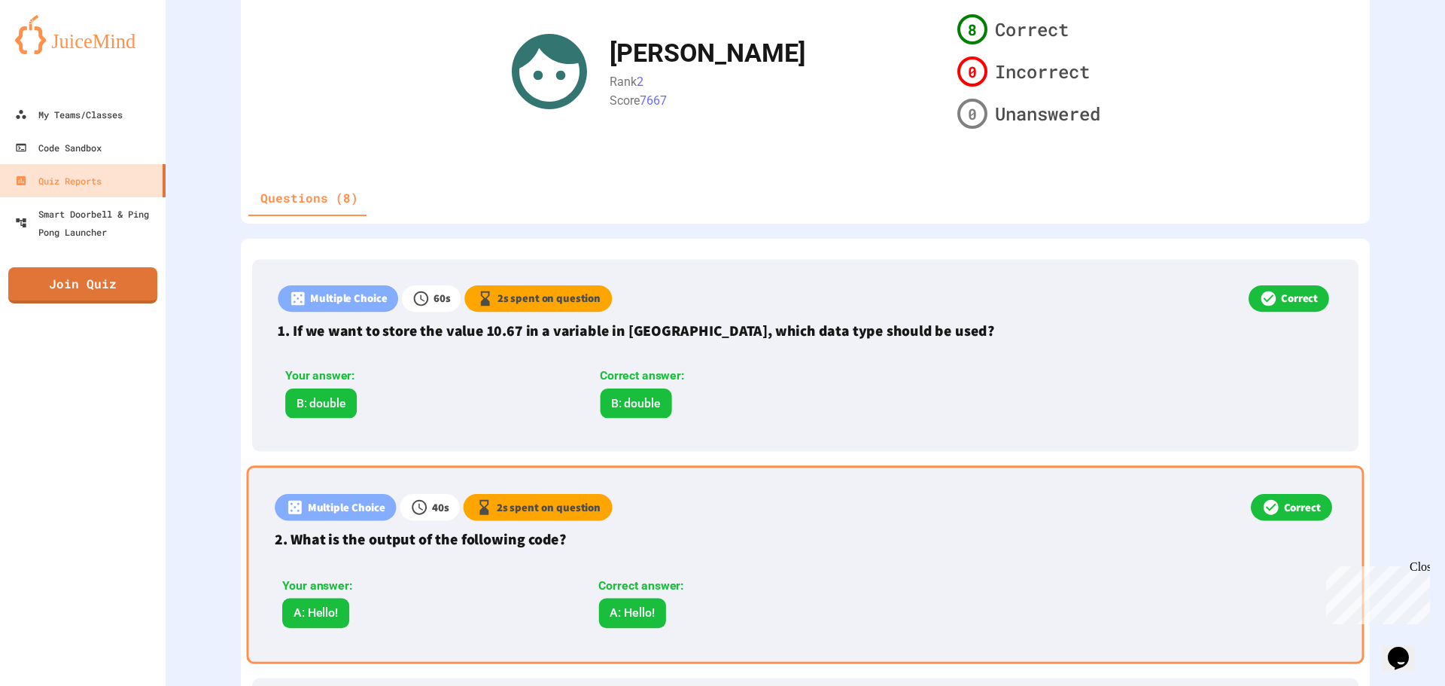
click at [727, 578] on div "Correct answer:" at bounding box center [743, 586] width 291 height 18
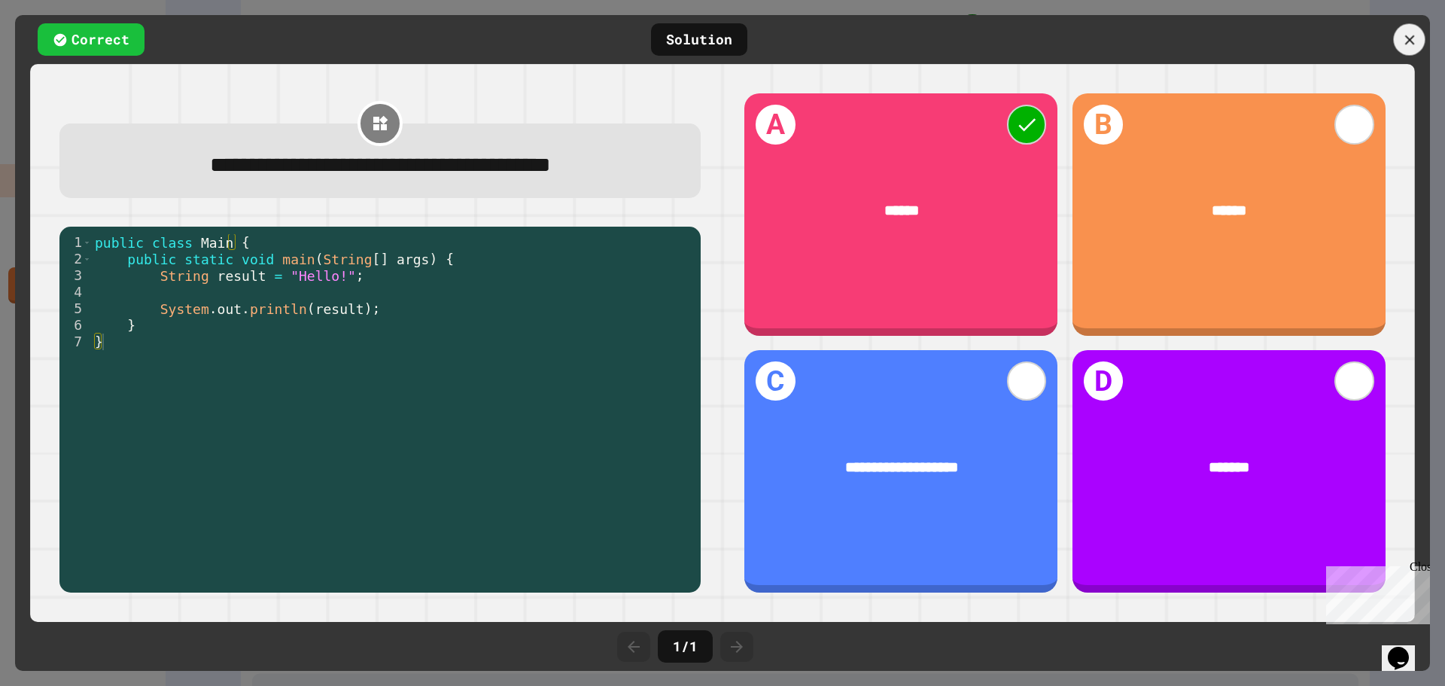
click at [1408, 41] on icon at bounding box center [1410, 40] width 10 height 10
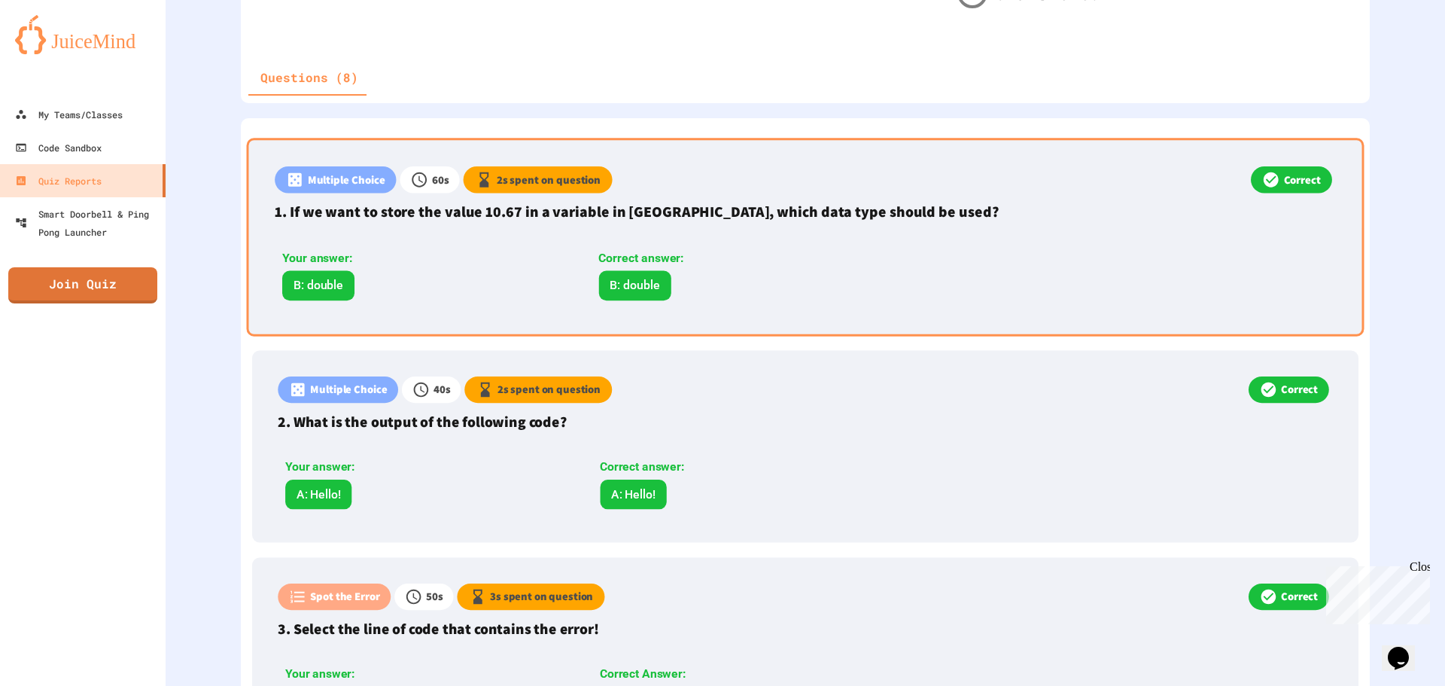
scroll to position [527, 0]
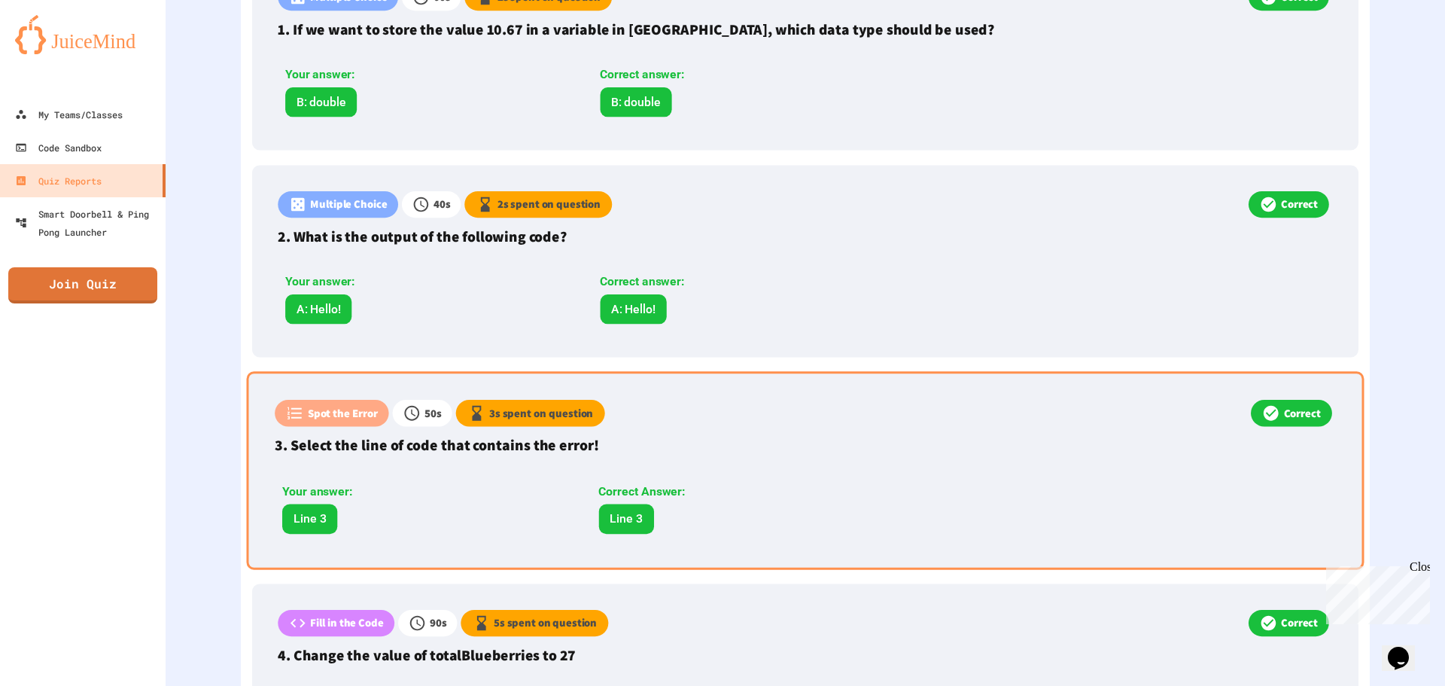
click at [759, 504] on div "Correct Answer: Line 3" at bounding box center [745, 507] width 306 height 51
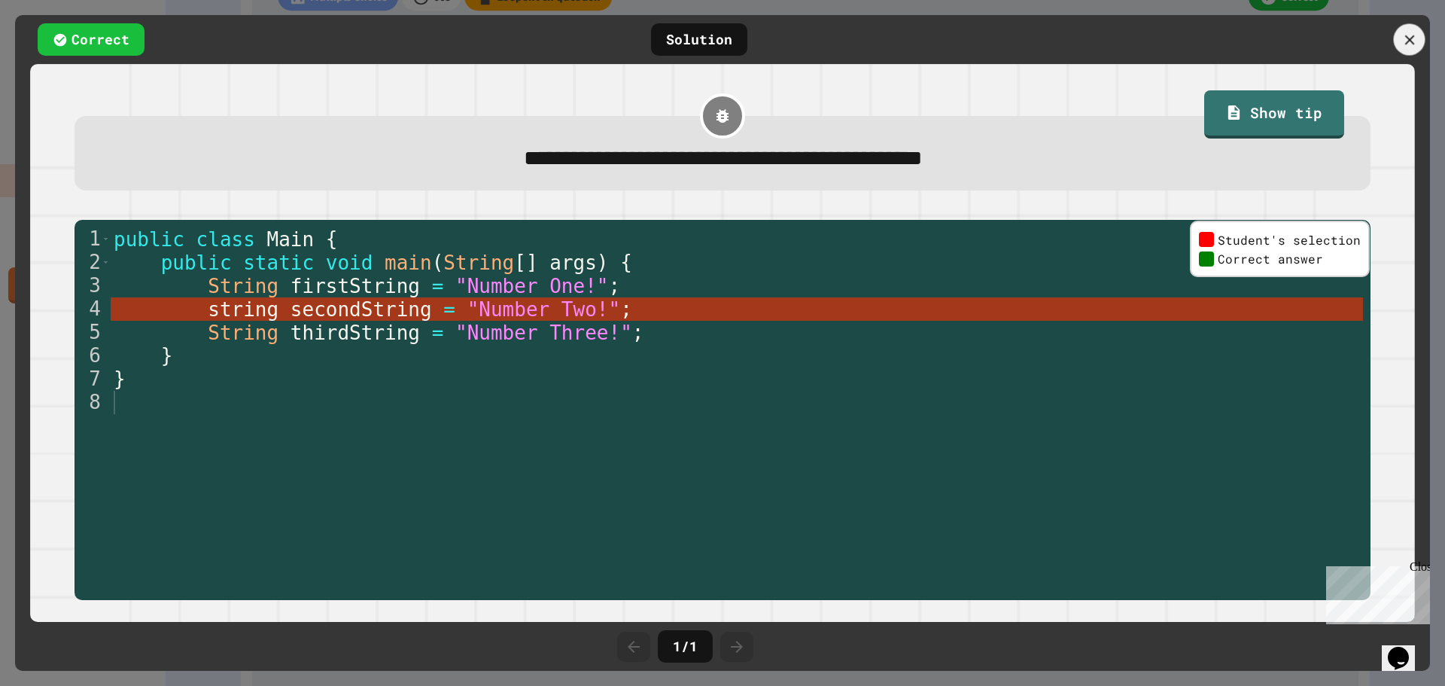
click at [1412, 41] on icon at bounding box center [1410, 40] width 17 height 17
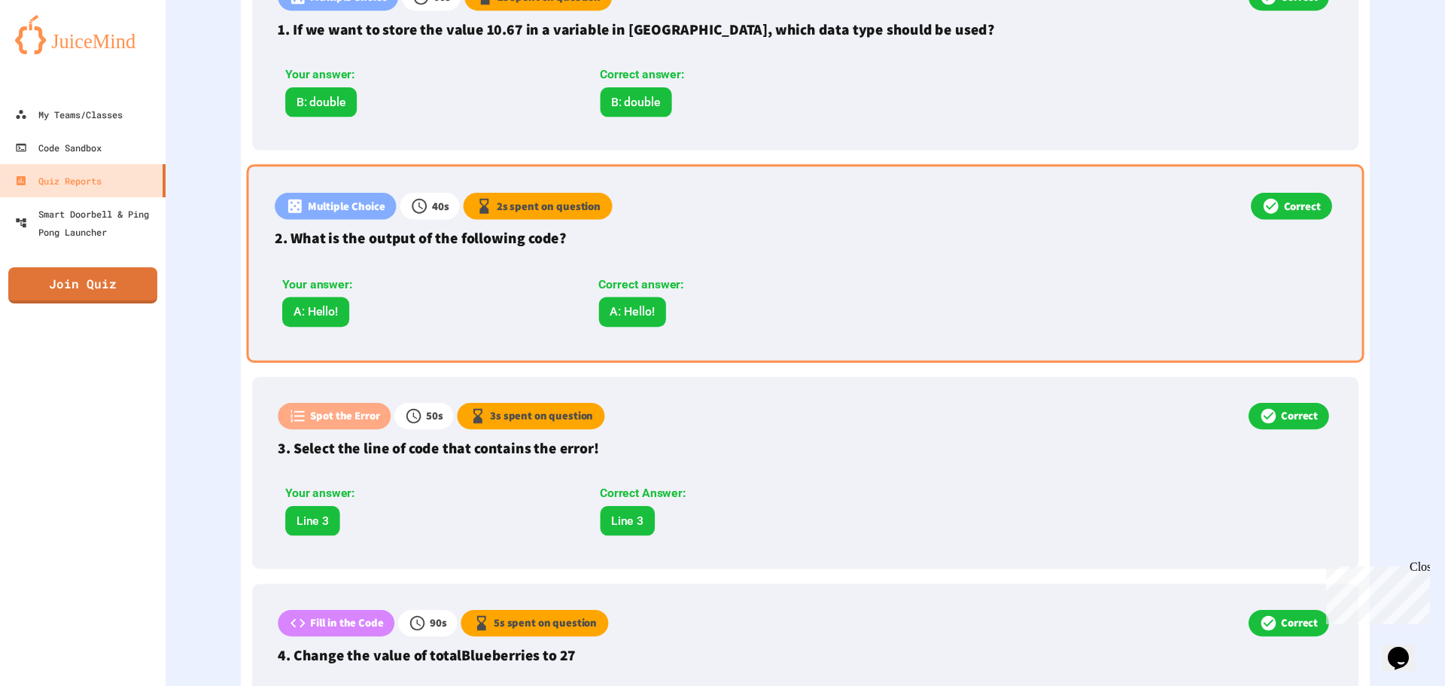
scroll to position [753, 0]
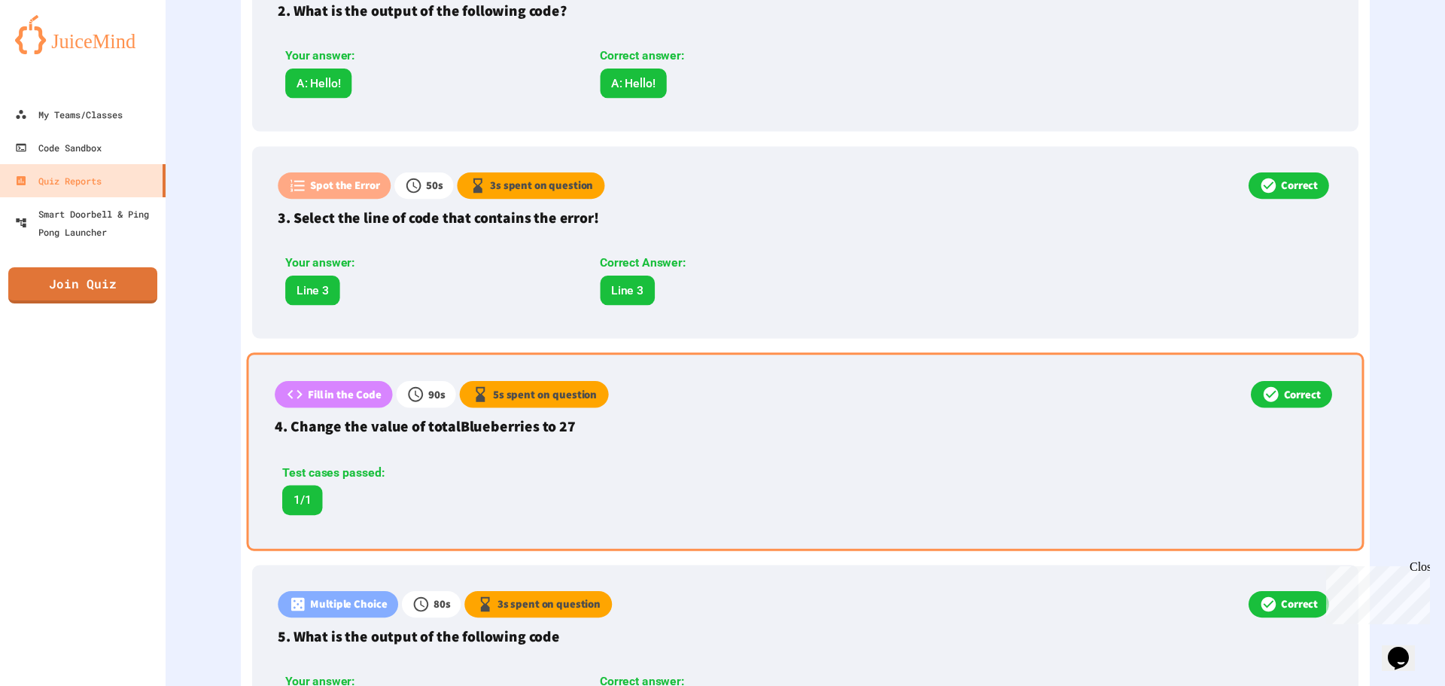
click at [622, 489] on div "Test cases passed: 1/1" at bounding box center [586, 489] width 622 height 51
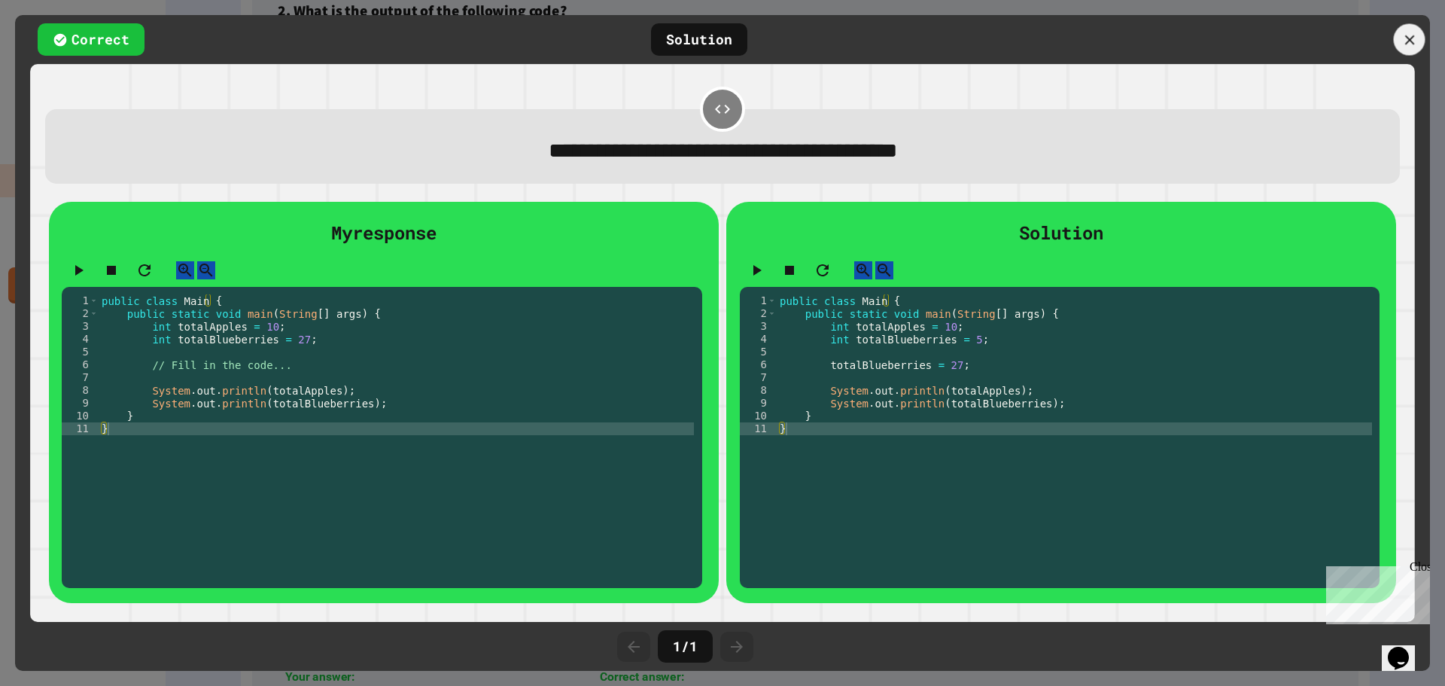
click at [1407, 42] on icon at bounding box center [1410, 40] width 10 height 10
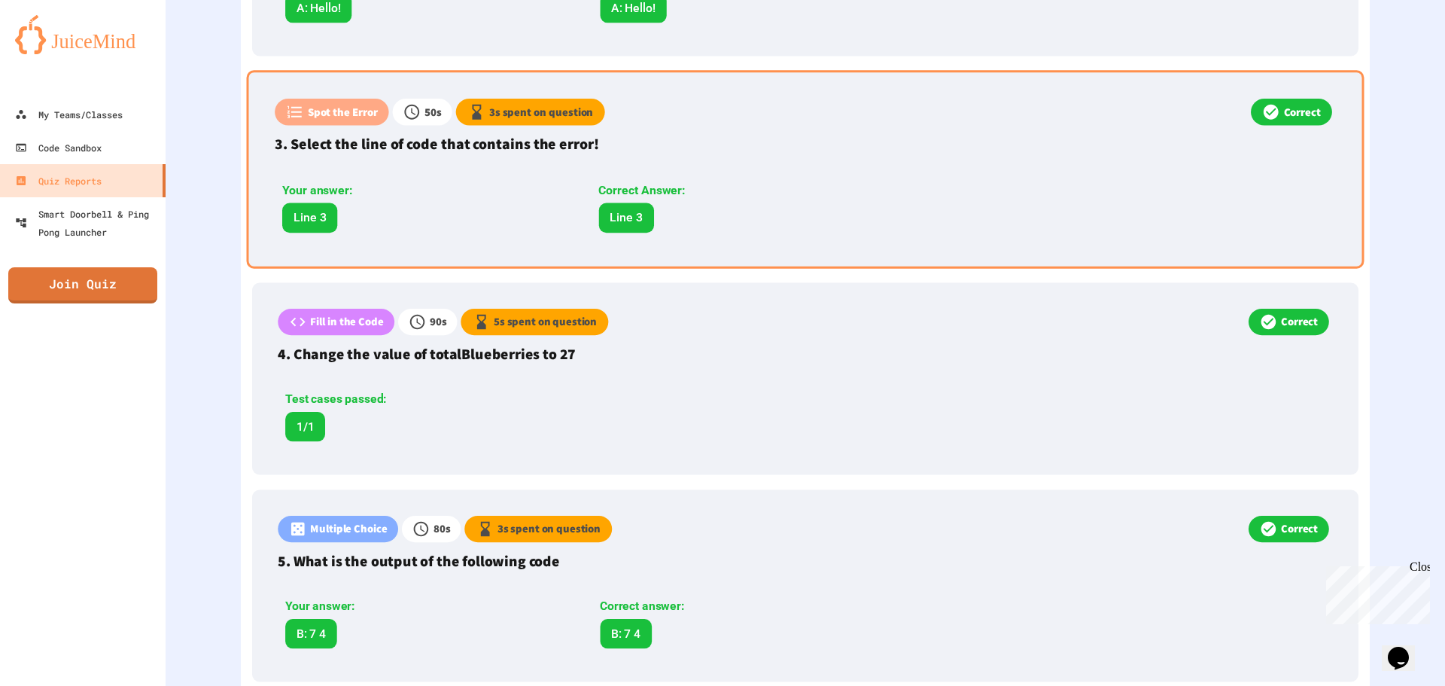
scroll to position [903, 0]
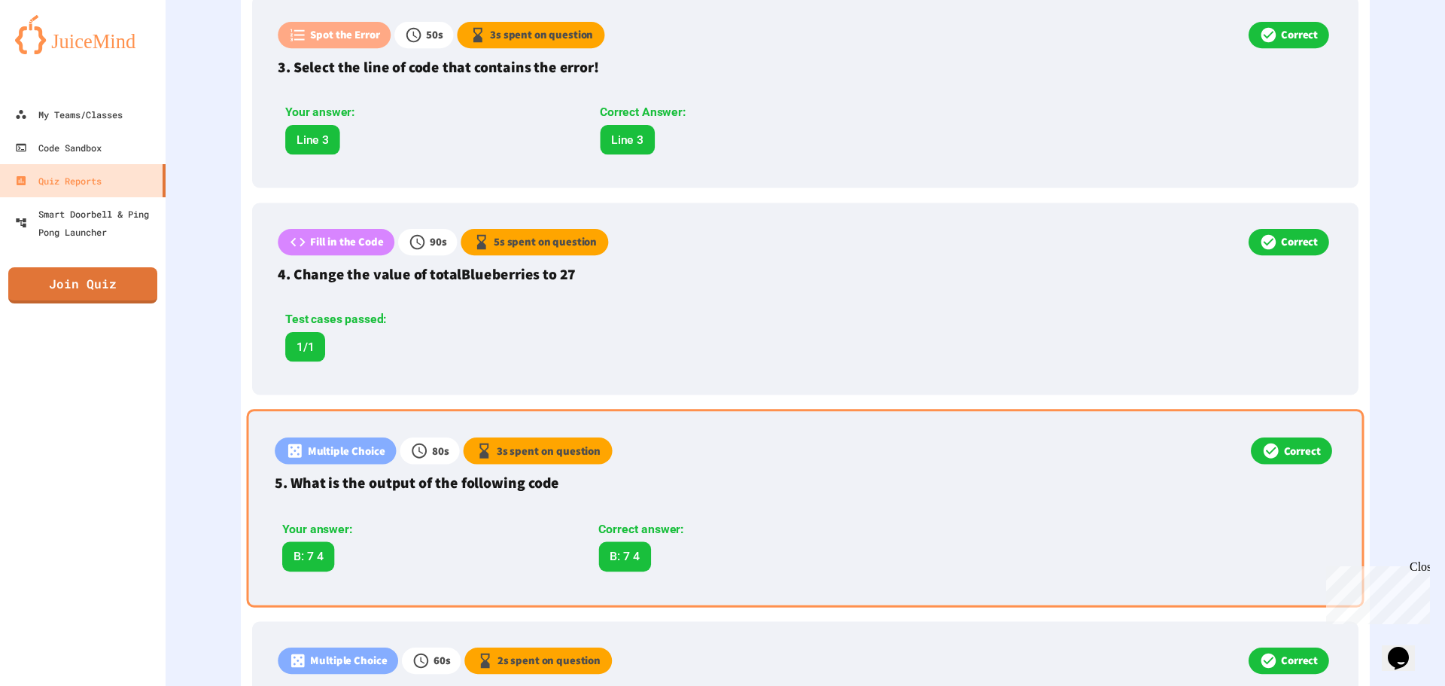
click at [729, 498] on div "Multiple Choice 80 s 3 s spent on question Correct 5. What is the output of the…" at bounding box center [806, 508] width 1118 height 198
